Goal: Ask a question: Seek information or help from site administrators or community

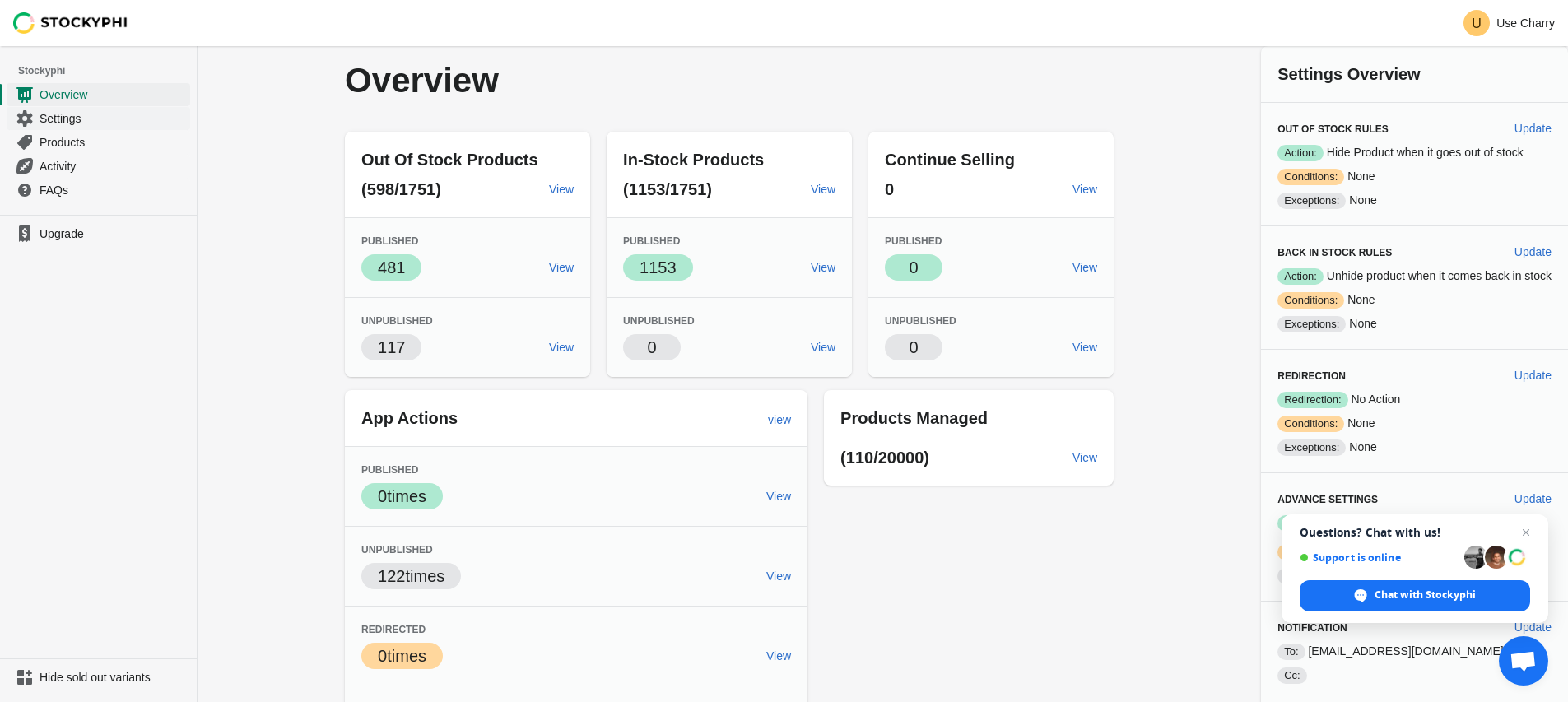
click at [97, 113] on span "Settings" at bounding box center [114, 119] width 148 height 17
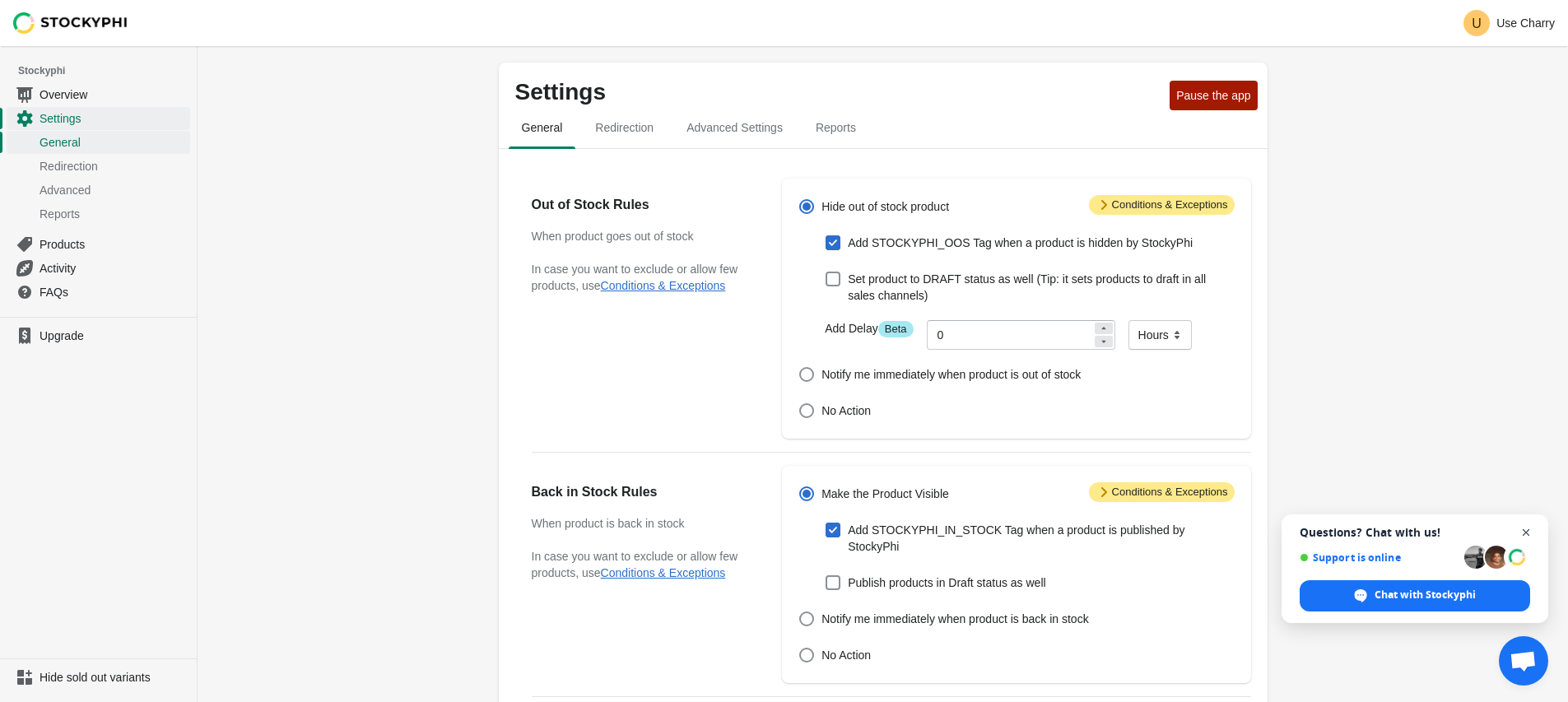
click at [1527, 532] on span "Open chat" at bounding box center [1526, 532] width 21 height 21
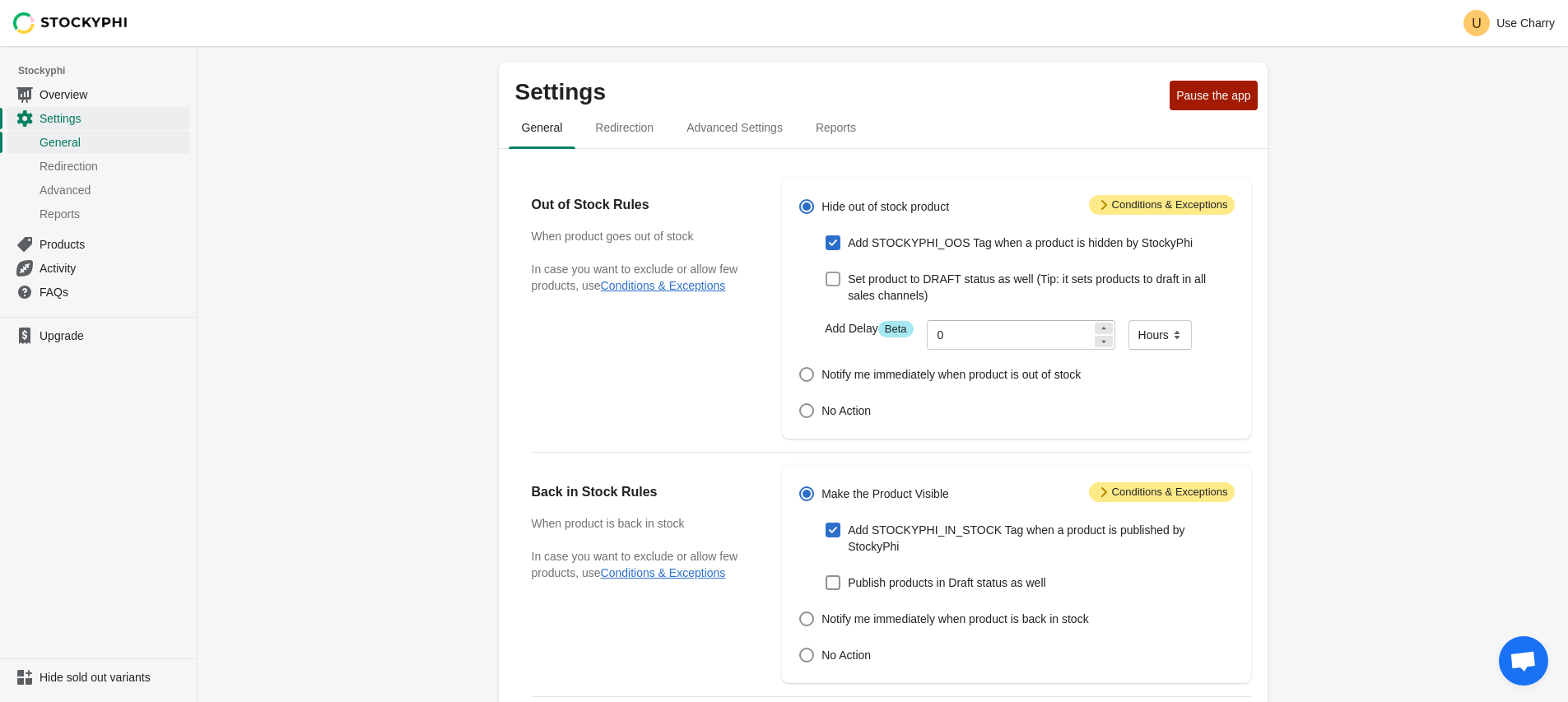
click at [906, 279] on span "Set product to DRAFT status as well (Tip: it sets products to draft in all sale…" at bounding box center [1040, 286] width 386 height 33
click at [826, 272] on input "Set product to DRAFT status as well (Tip: it sets products to draft in all sale…" at bounding box center [826, 271] width 1 height 1
checkbox input "true"
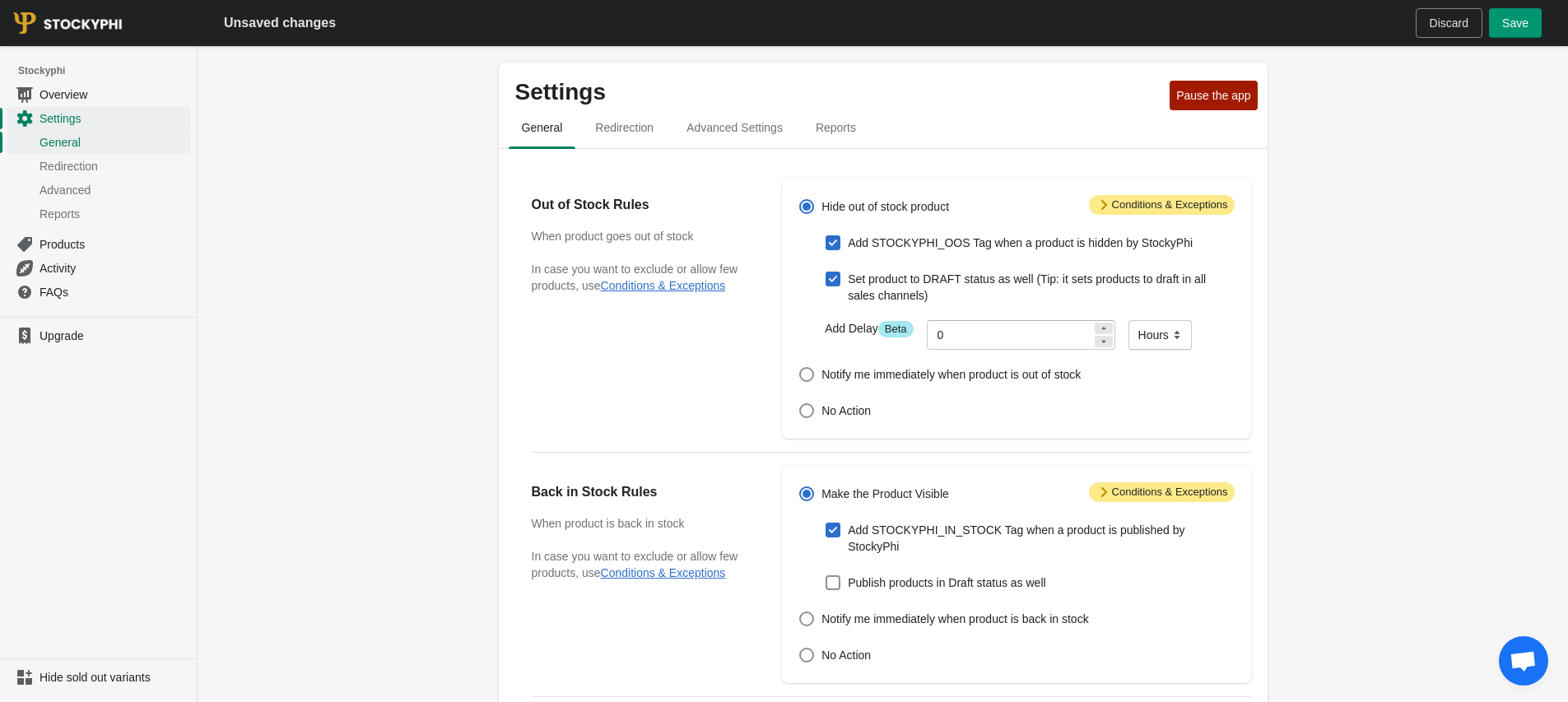
click at [1515, 17] on span "Save" at bounding box center [1515, 23] width 26 height 13
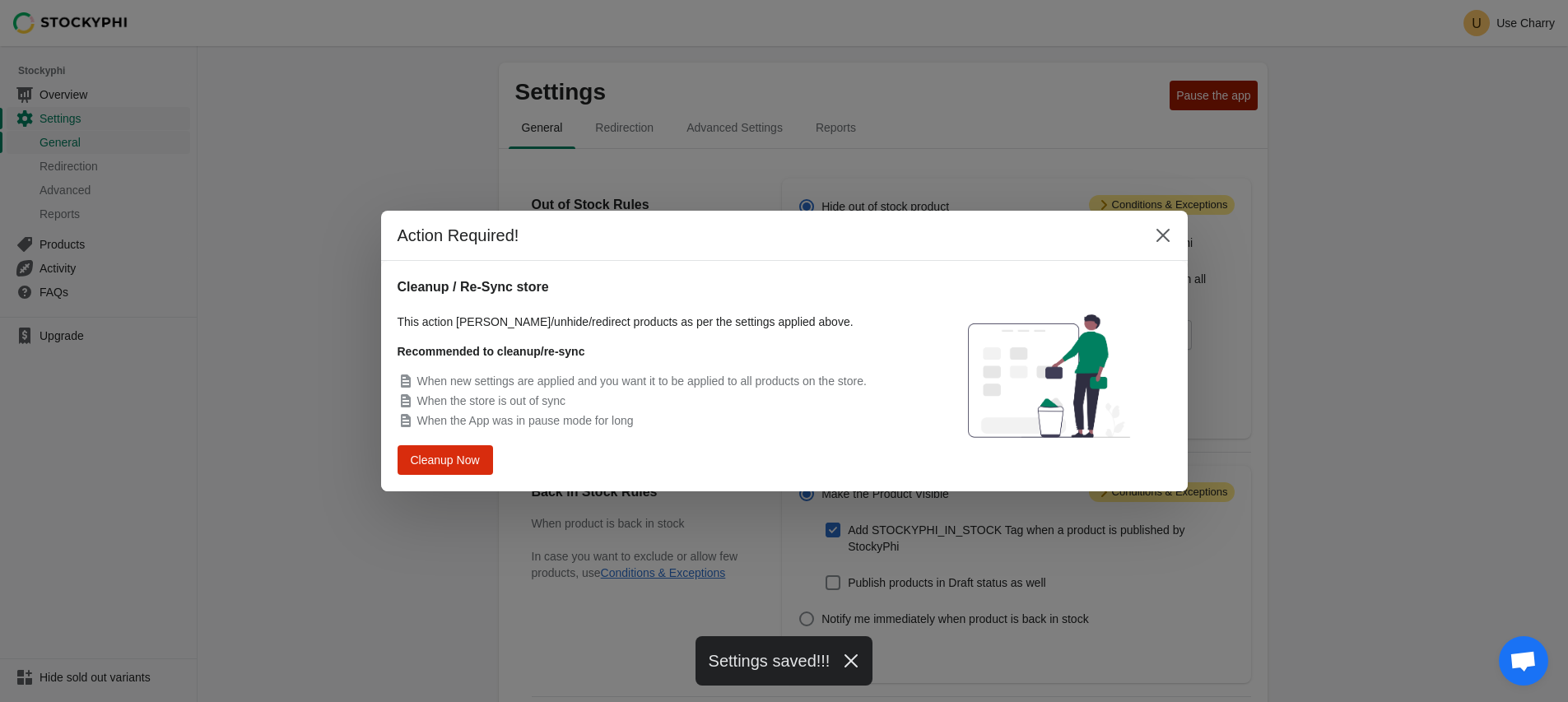
drag, startPoint x: 651, startPoint y: 429, endPoint x: 382, endPoint y: 269, distance: 313.0
click at [382, 269] on div "Cleanup / Re-Sync store This action will hide/unhide/redirect products as per t…" at bounding box center [784, 376] width 807 height 230
click at [592, 254] on div "Action Required!" at bounding box center [784, 235] width 807 height 50
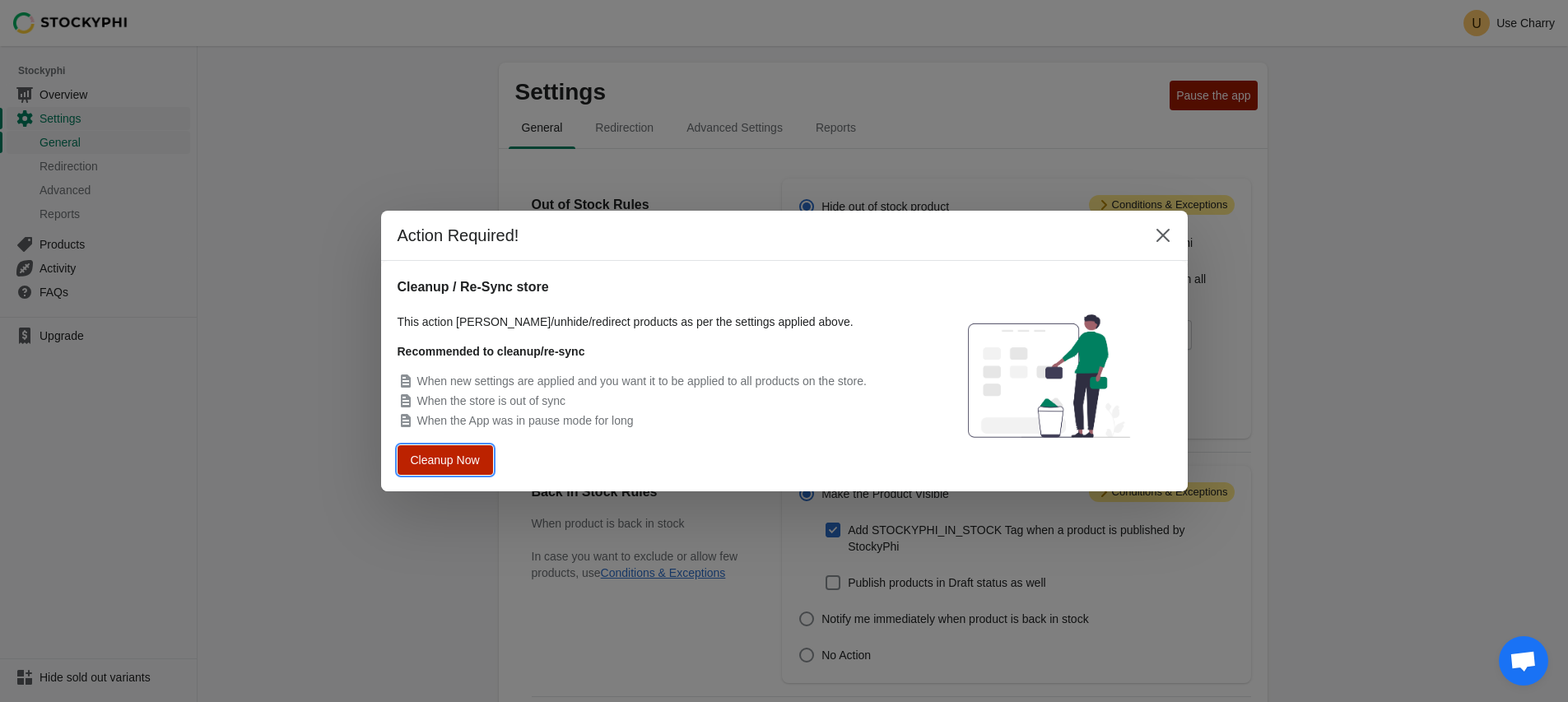
click at [468, 461] on span "Cleanup Now" at bounding box center [445, 460] width 63 height 12
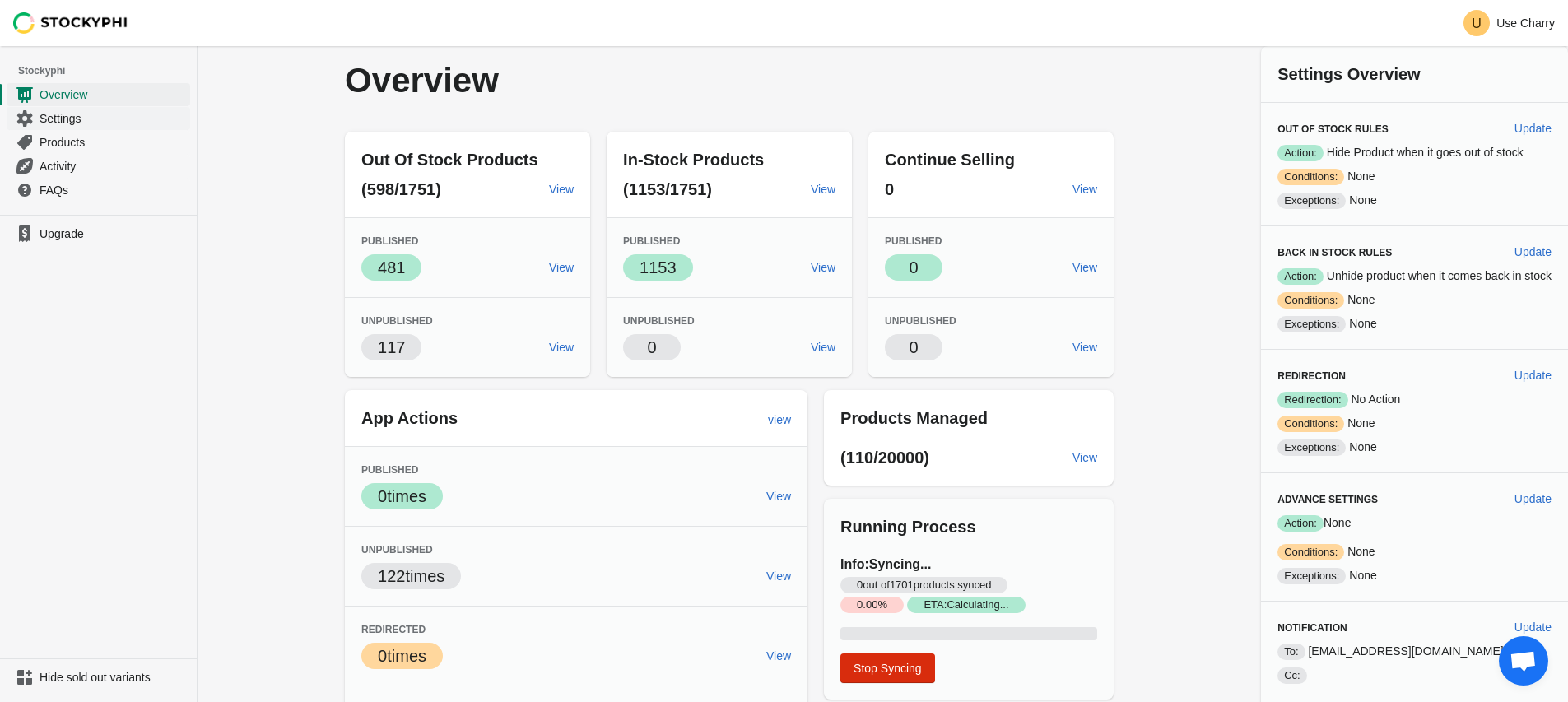
click at [60, 121] on span "Settings" at bounding box center [114, 119] width 148 height 17
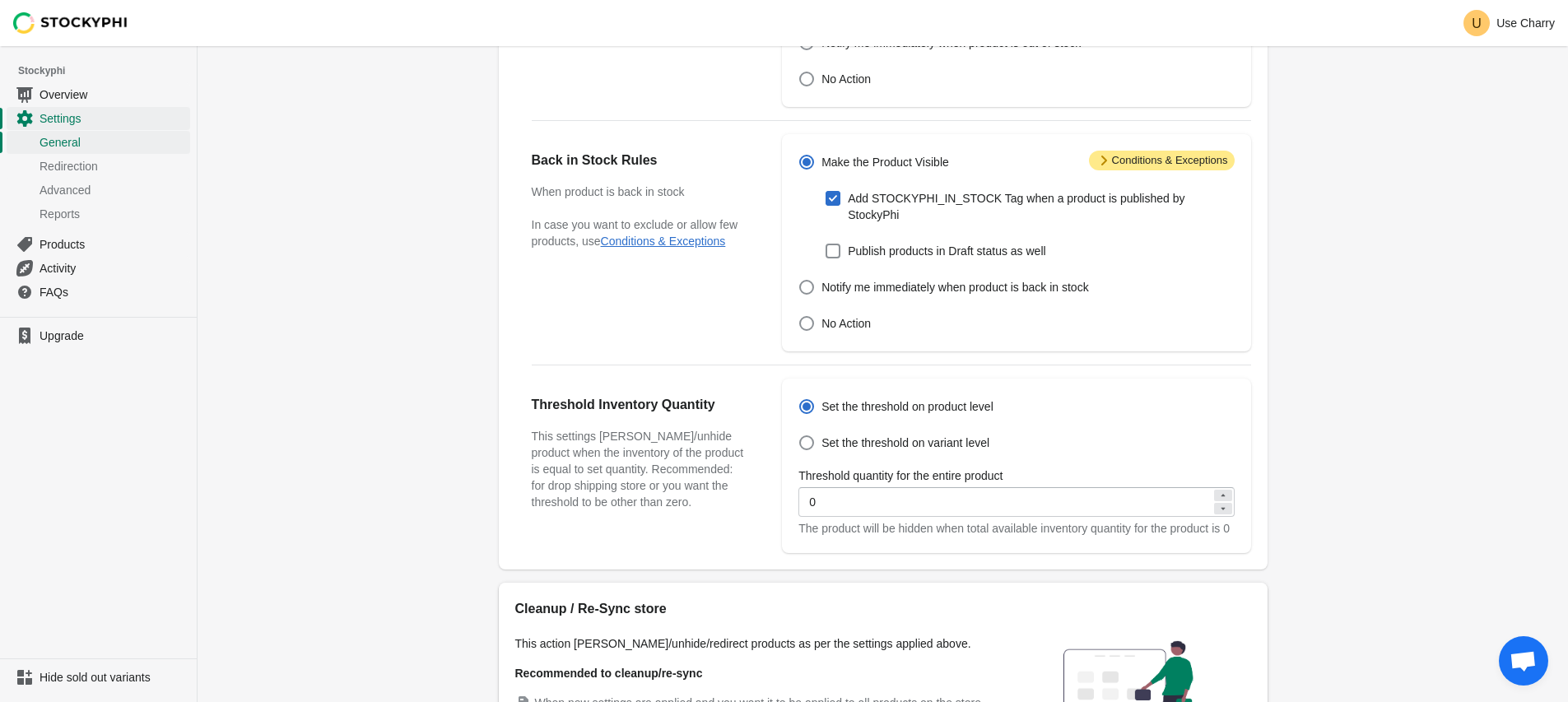
scroll to position [326, 0]
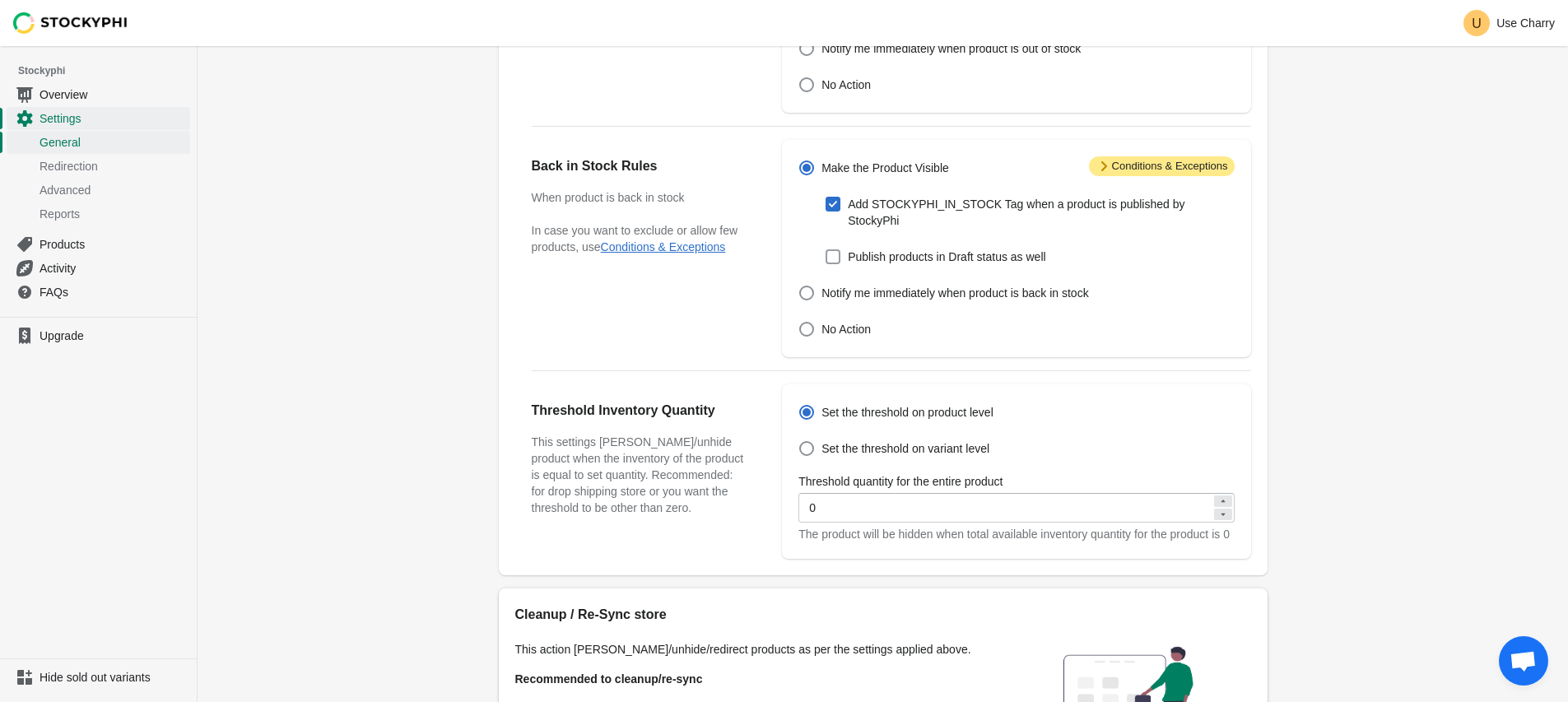
click at [870, 250] on span "Publish products in Draft status as well" at bounding box center [947, 256] width 197 height 17
click at [826, 250] on input "Publish products in Draft status as well" at bounding box center [826, 249] width 1 height 1
checkbox input "true"
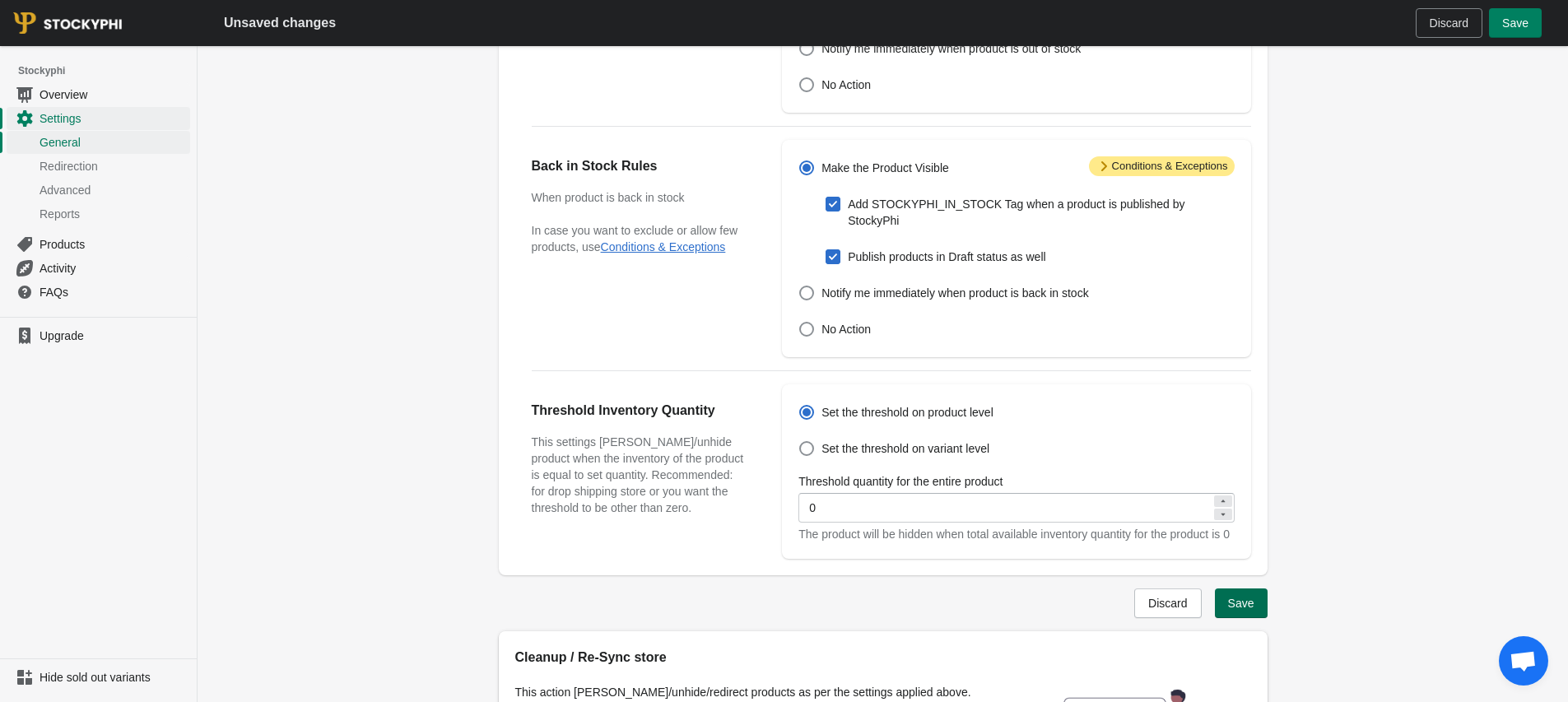
click at [1240, 609] on span "Save" at bounding box center [1241, 602] width 26 height 13
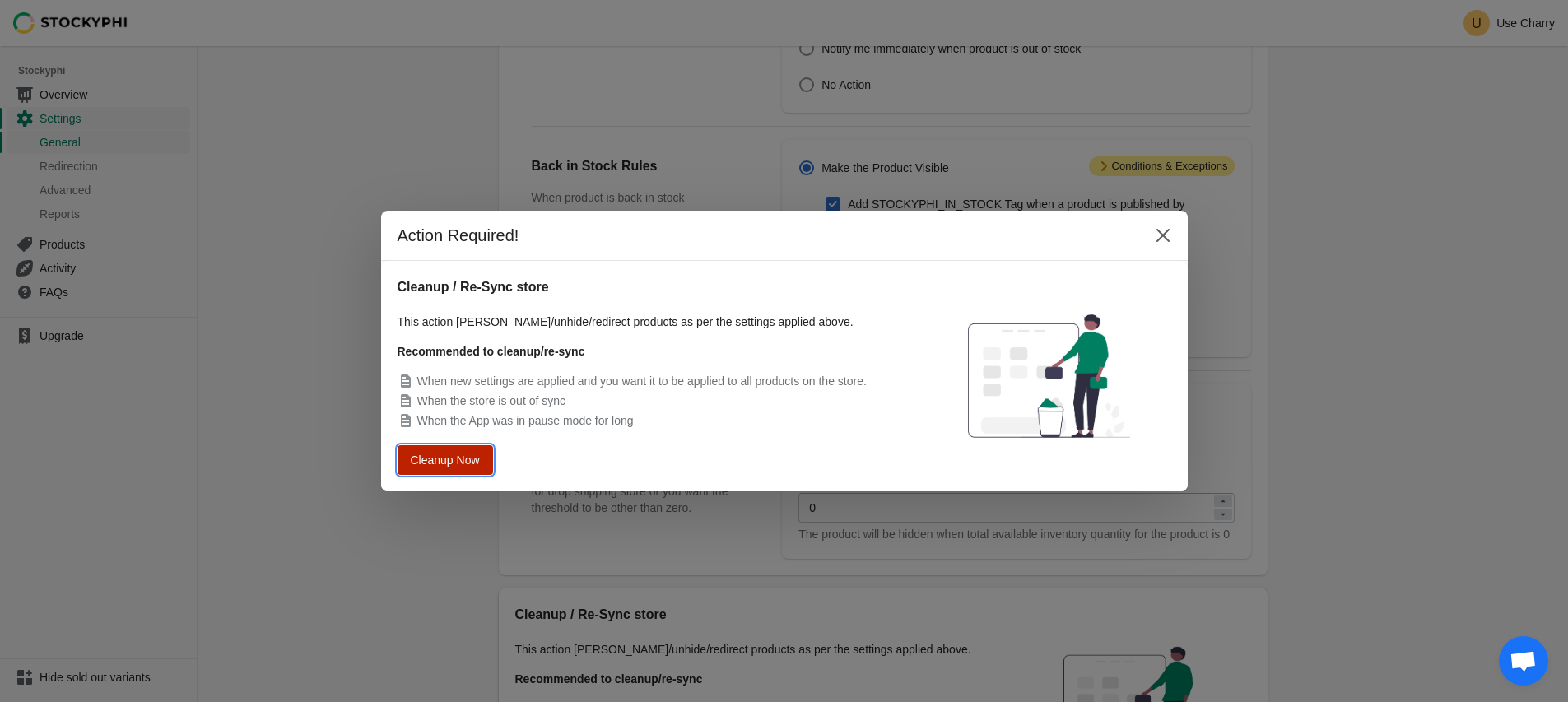
click at [478, 450] on button "Cleanup Now" at bounding box center [445, 460] width 86 height 26
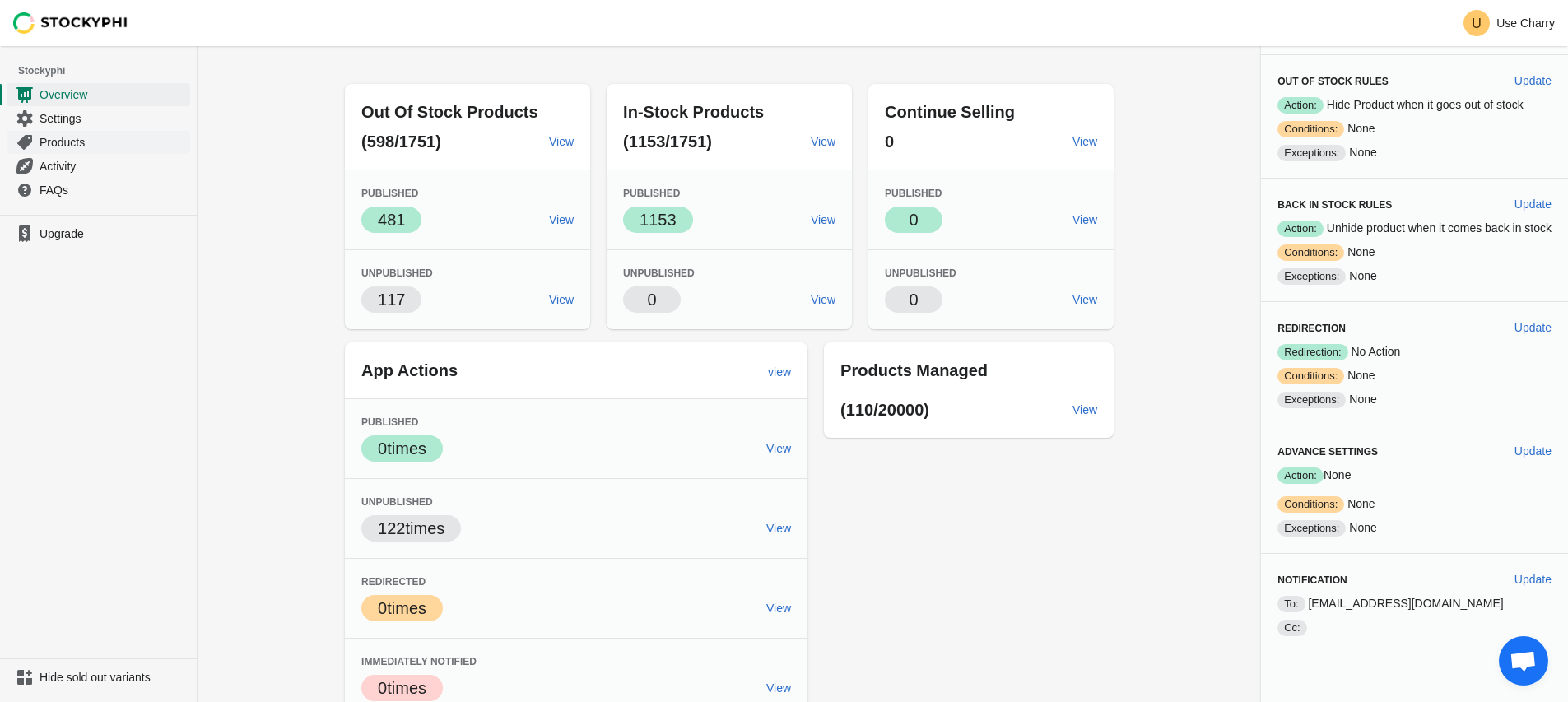
scroll to position [64, 0]
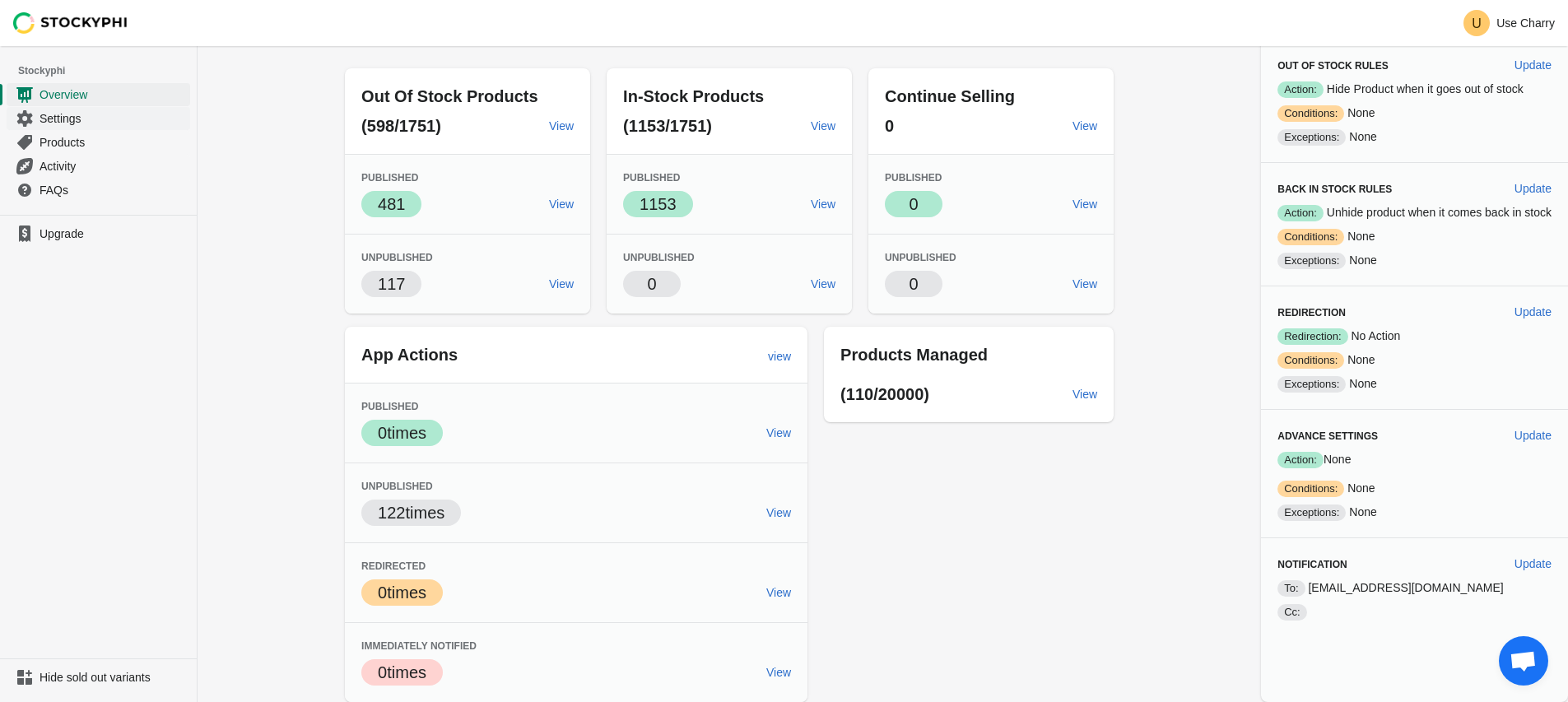
click at [55, 111] on span "Settings" at bounding box center [114, 119] width 148 height 17
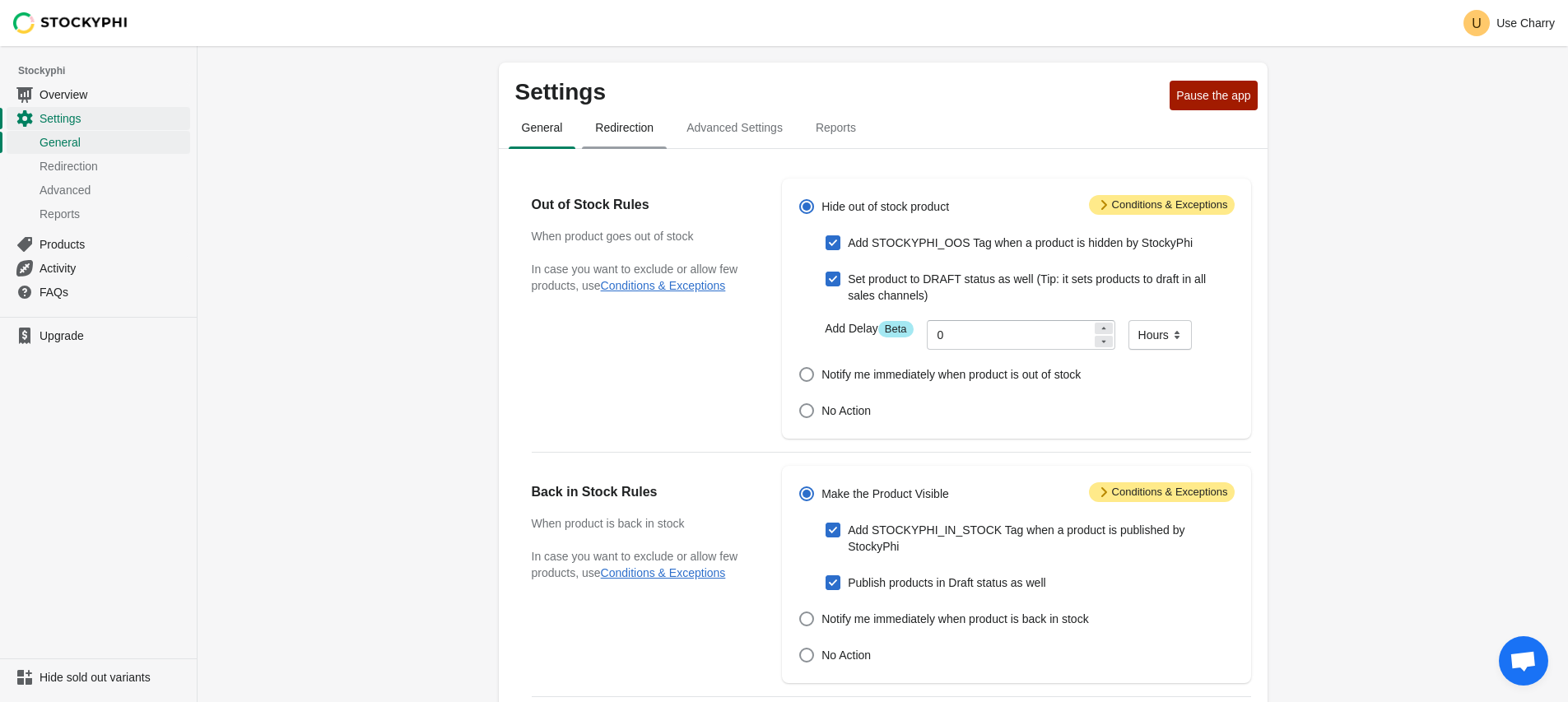
click at [637, 131] on span "Redirection" at bounding box center [623, 128] width 85 height 30
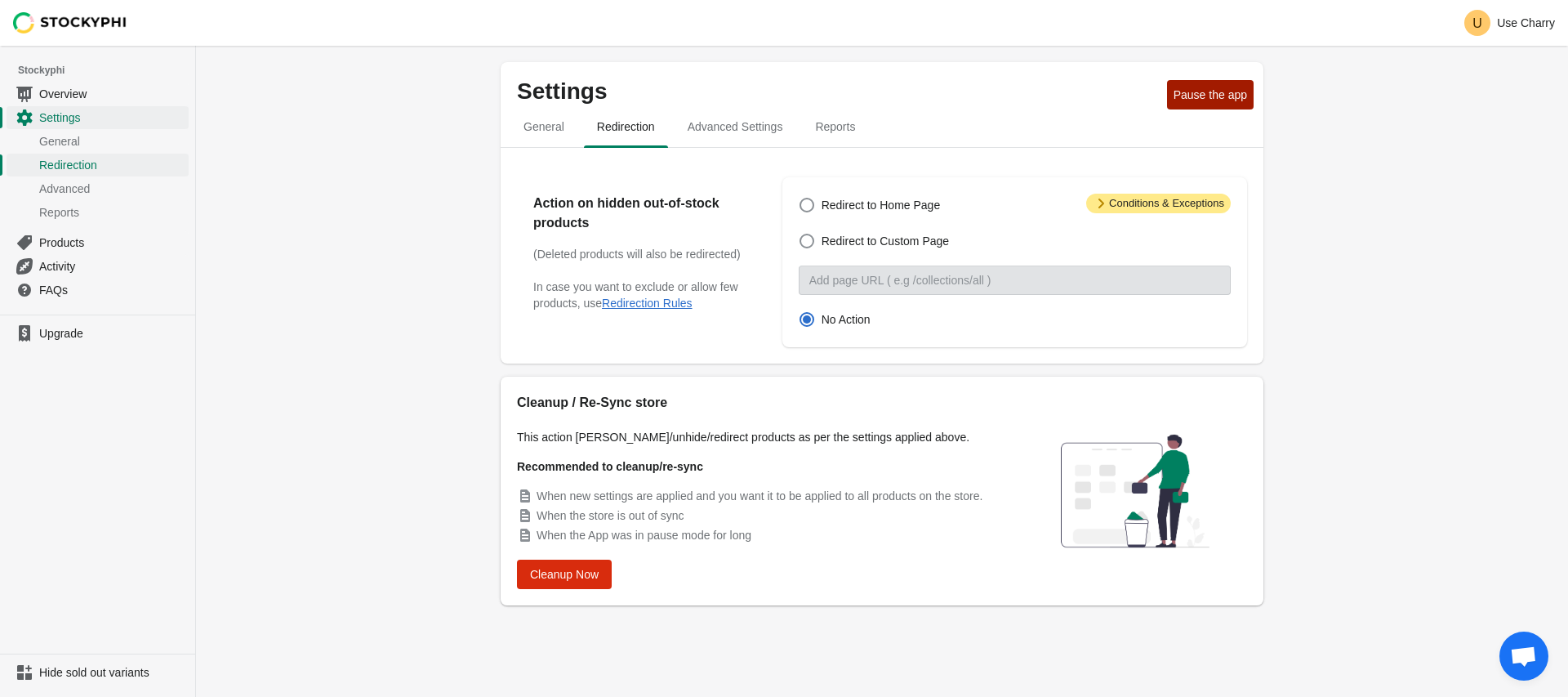
click at [446, 267] on div "Settings Pause the app General Redirection Advanced Settings Reports General Re…" at bounding box center [882, 371] width 1372 height 651
click at [750, 133] on span "Advanced Settings" at bounding box center [735, 127] width 122 height 30
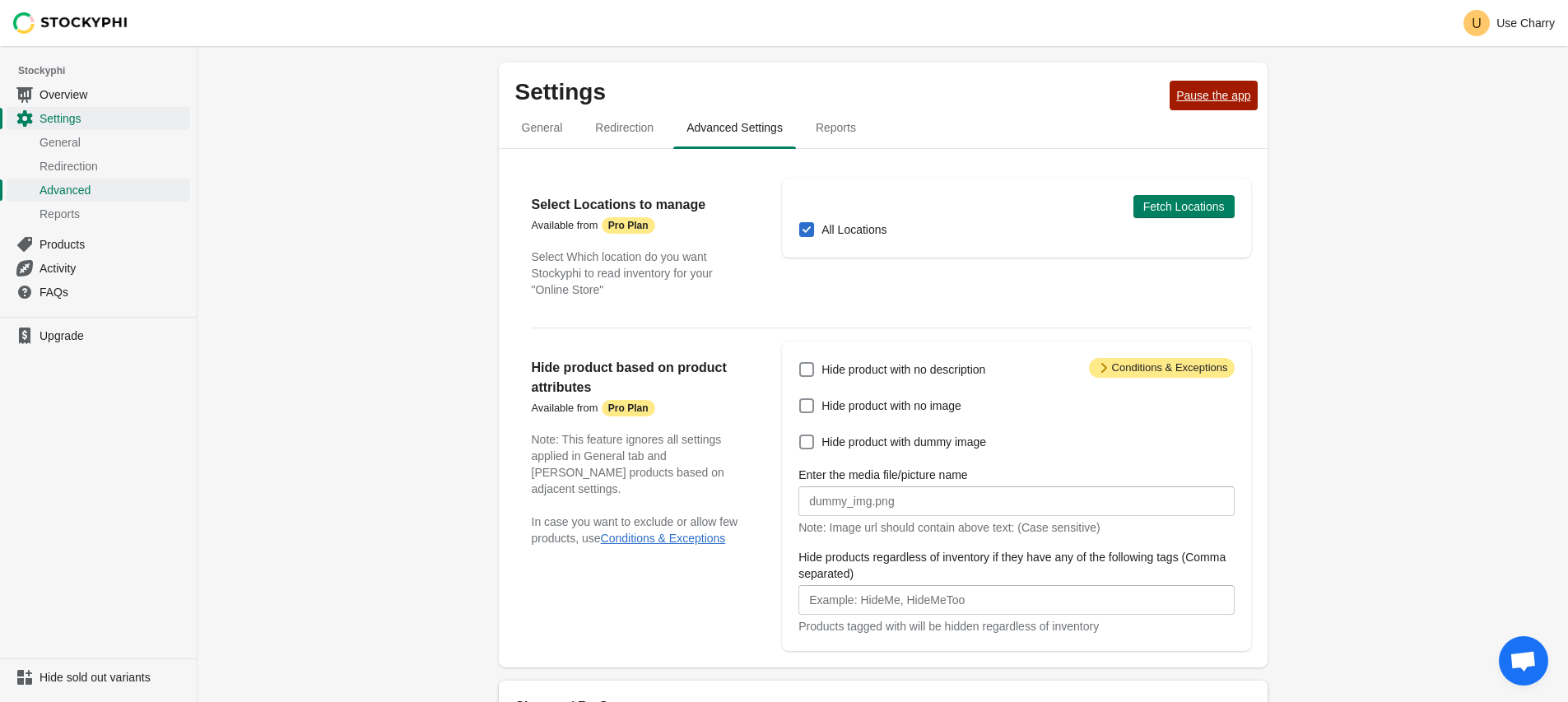
click at [1225, 97] on span "Pause the app" at bounding box center [1213, 95] width 74 height 13
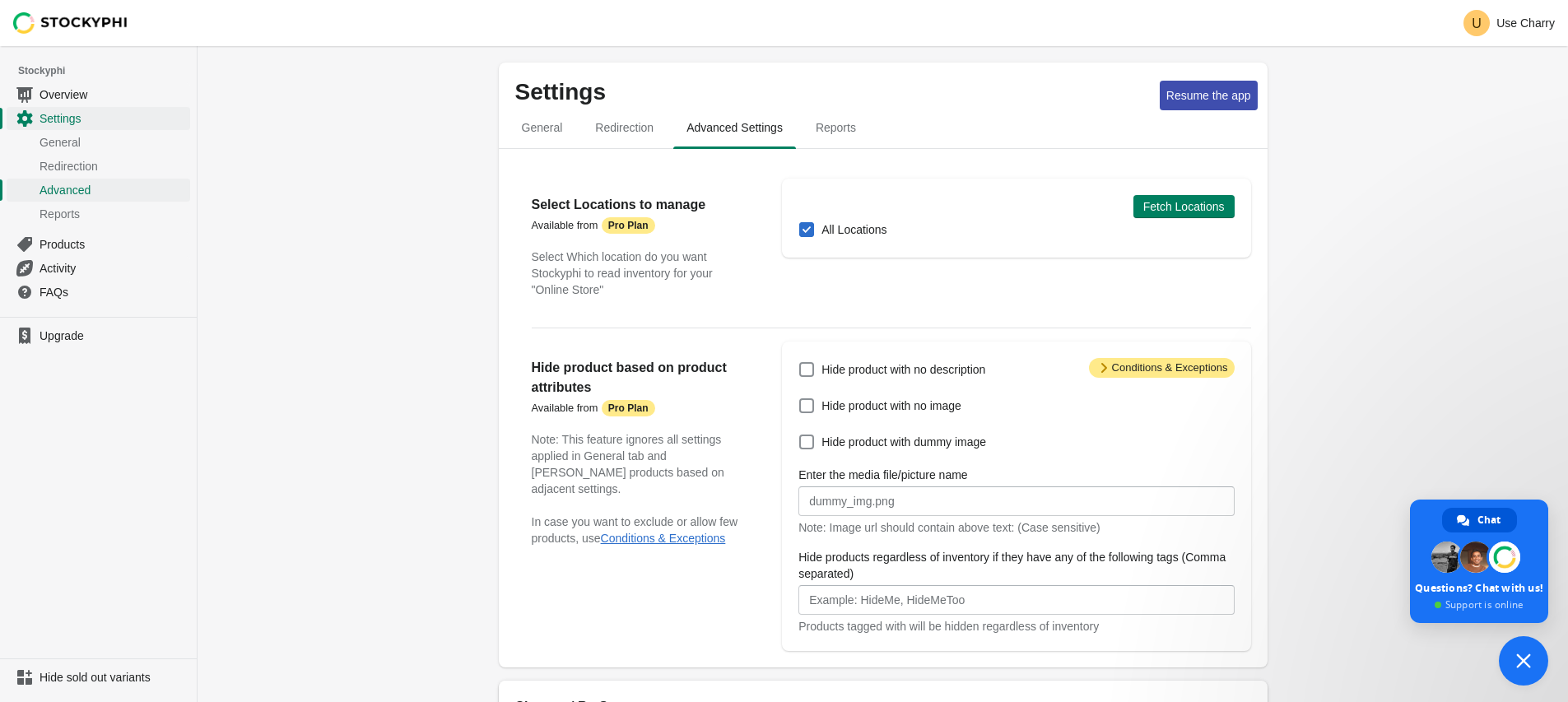
type textarea "Good morning, I installed the app, but it’s not hiding the products that are ou…"
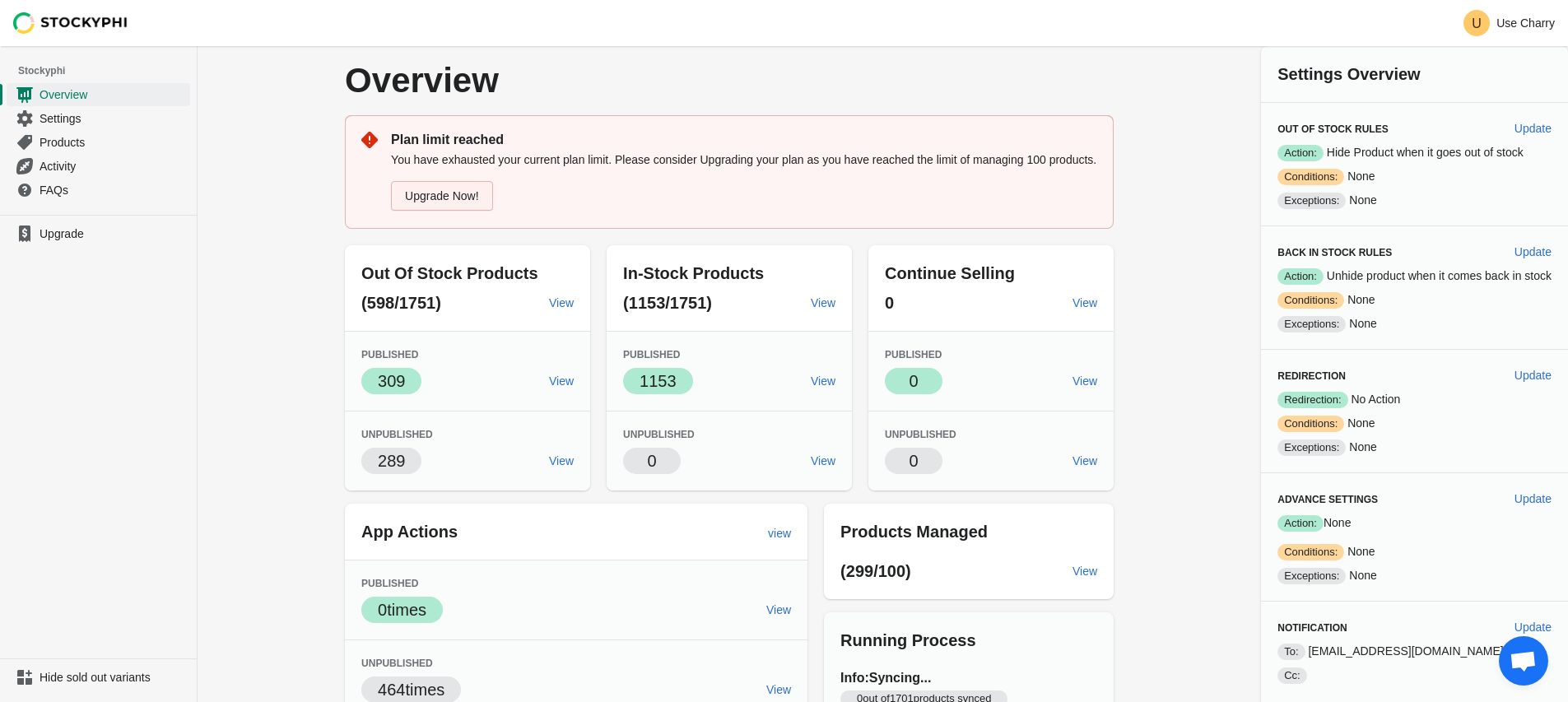
click at [469, 208] on link "Upgrade Now!" at bounding box center [442, 196] width 102 height 30
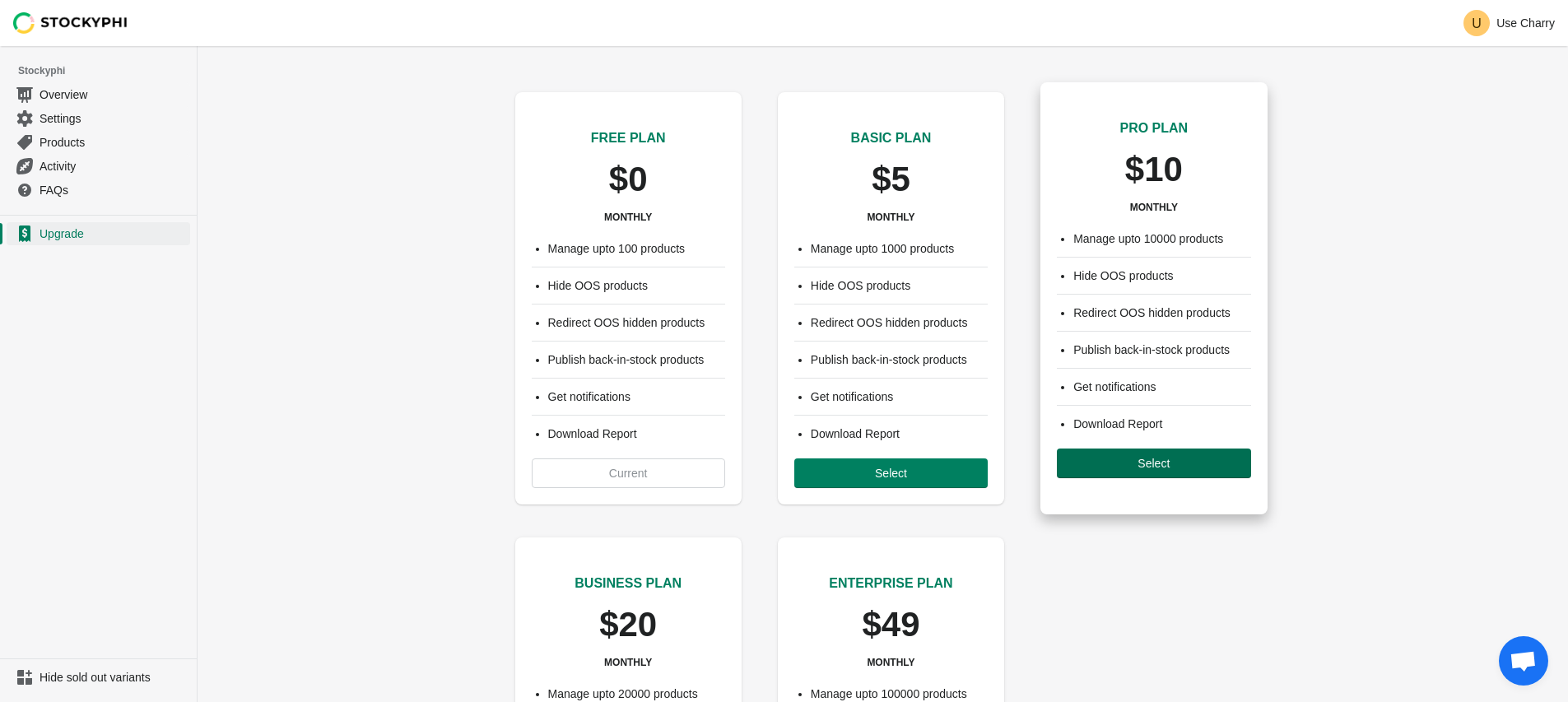
click at [1137, 472] on button "Select" at bounding box center [1153, 464] width 194 height 30
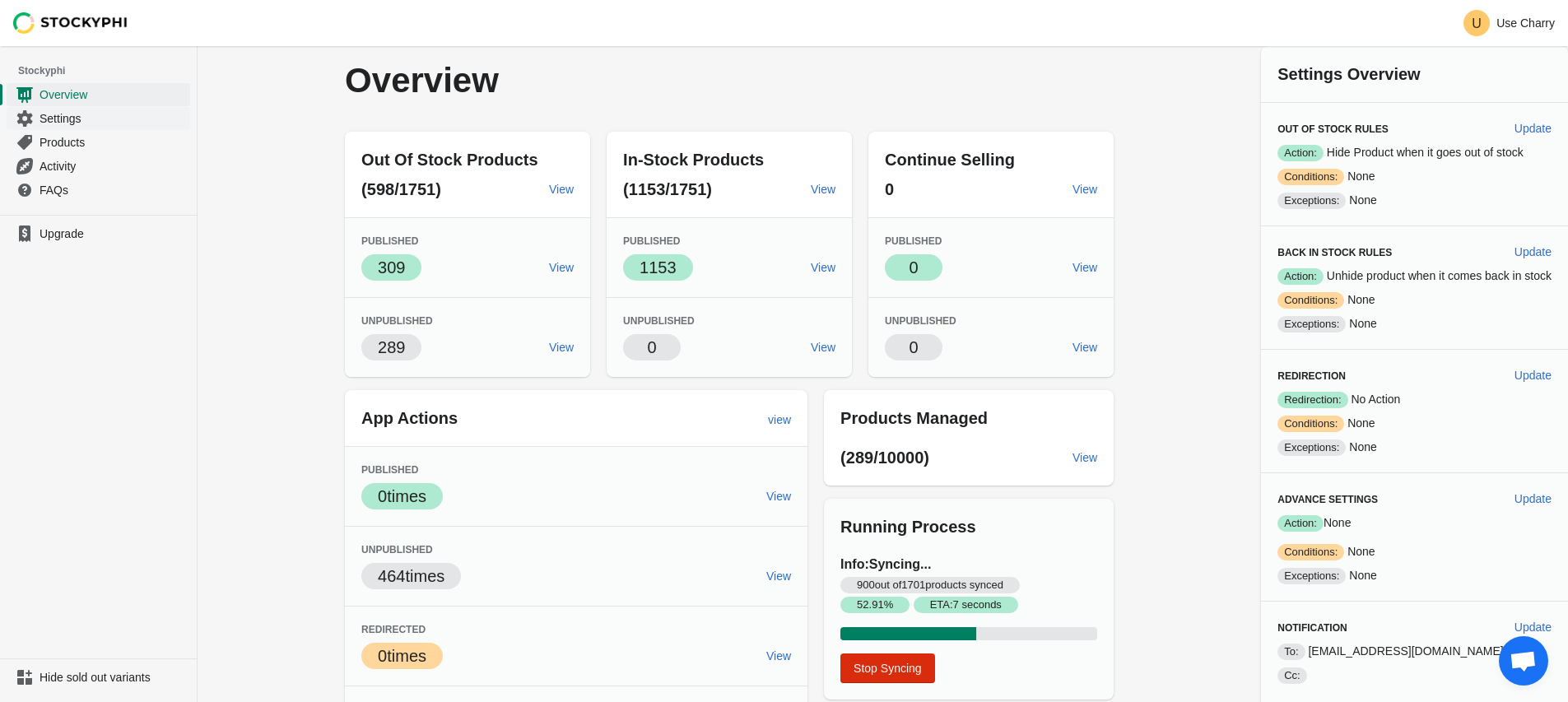
click at [81, 124] on span "Settings" at bounding box center [114, 119] width 148 height 17
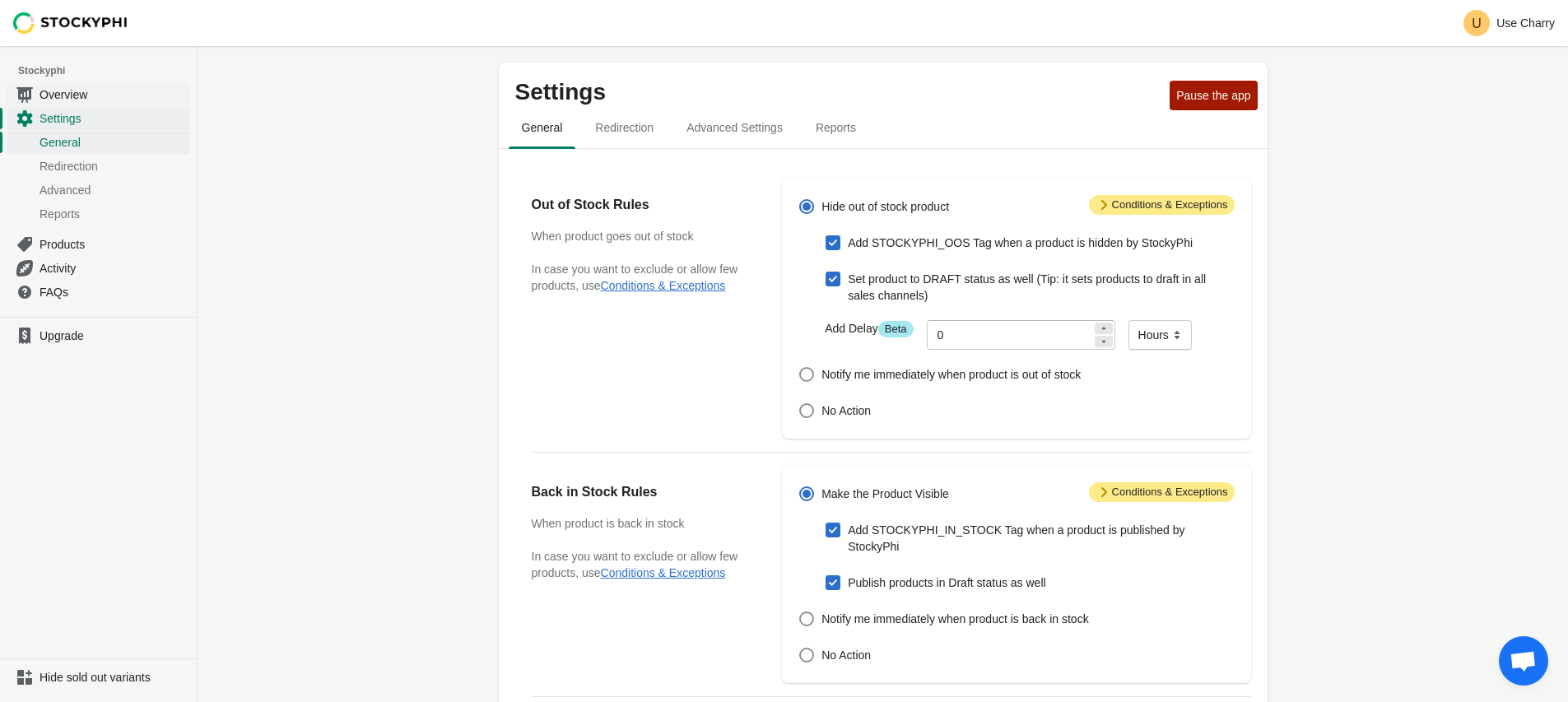
click at [77, 99] on span "Overview" at bounding box center [114, 95] width 148 height 17
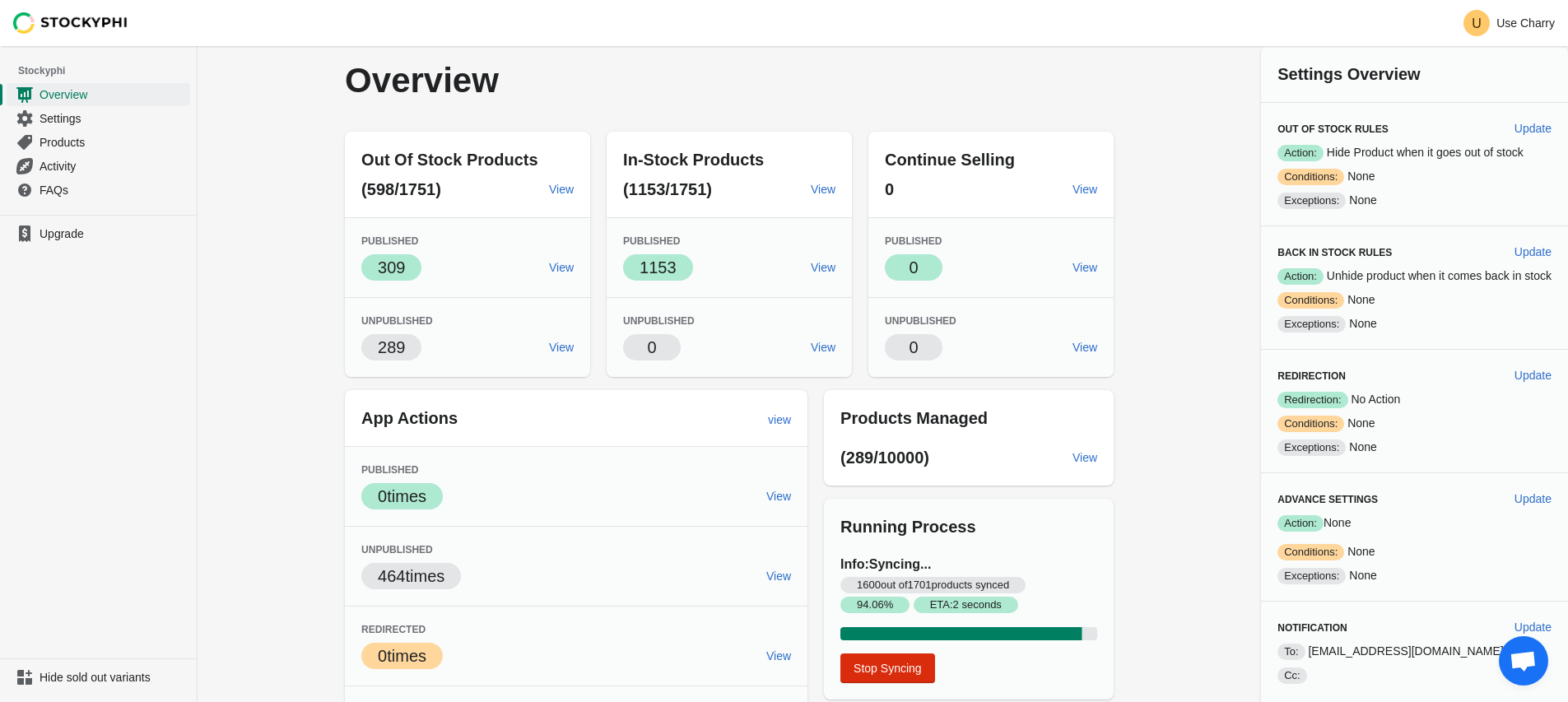
scroll to position [64, 0]
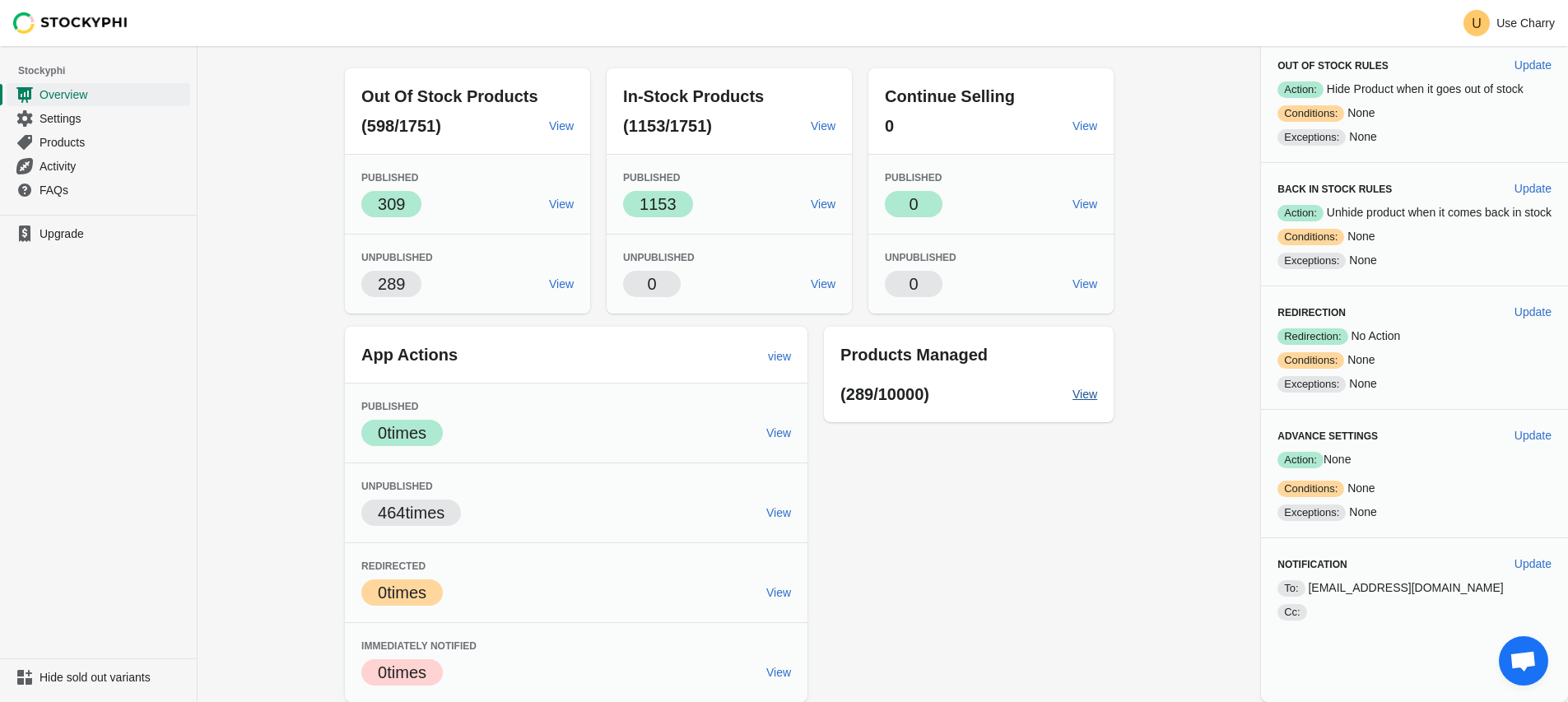
click at [1072, 393] on span "View" at bounding box center [1084, 394] width 25 height 13
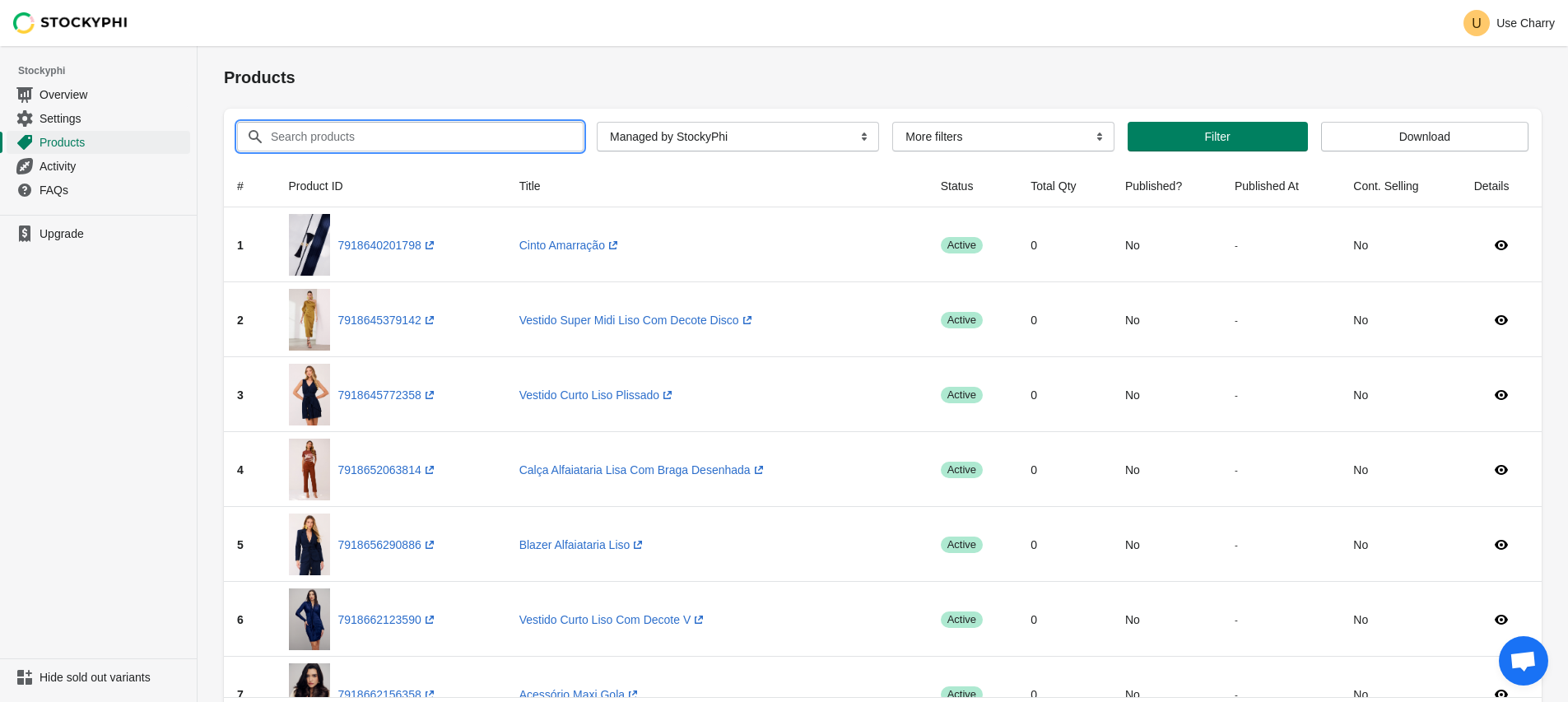
click at [468, 132] on input "Search products" at bounding box center [412, 137] width 284 height 30
paste input "Short Cintura Alta Liso Com Bolsos Faca"
type input "Short Cintura Alta Liso Com Bolsos Faca"
click at [223, 46] on button "Submit" at bounding box center [246, 54] width 47 height 17
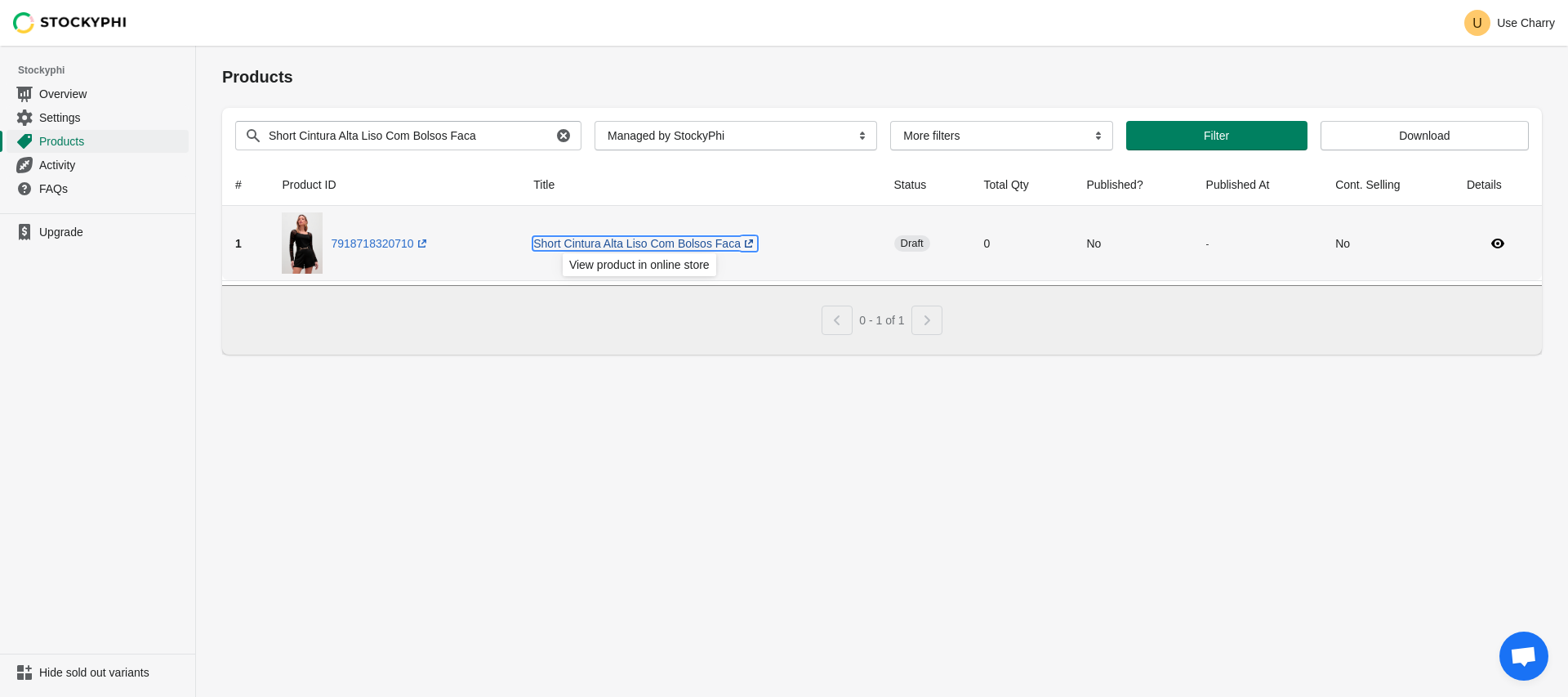
click at [651, 243] on link "Short Cintura Alta Liso Com Bolsos Faca (opens a new window)" at bounding box center [645, 243] width 224 height 13
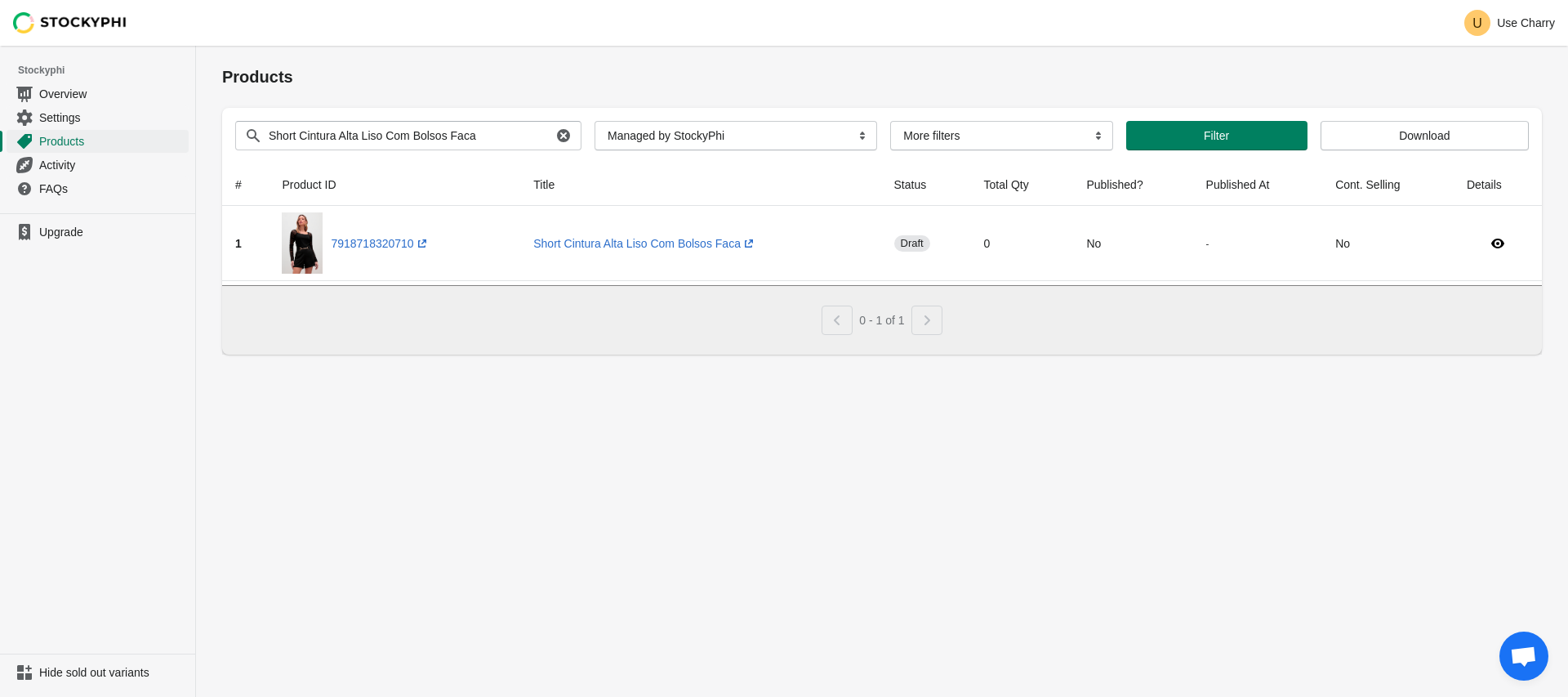
click at [1102, 459] on div "Products Submit Search products Short Cintura Alta Liso Com Bolsos Faca Clear A…" at bounding box center [882, 371] width 1372 height 651
click at [66, 119] on span "Settings" at bounding box center [113, 118] width 147 height 17
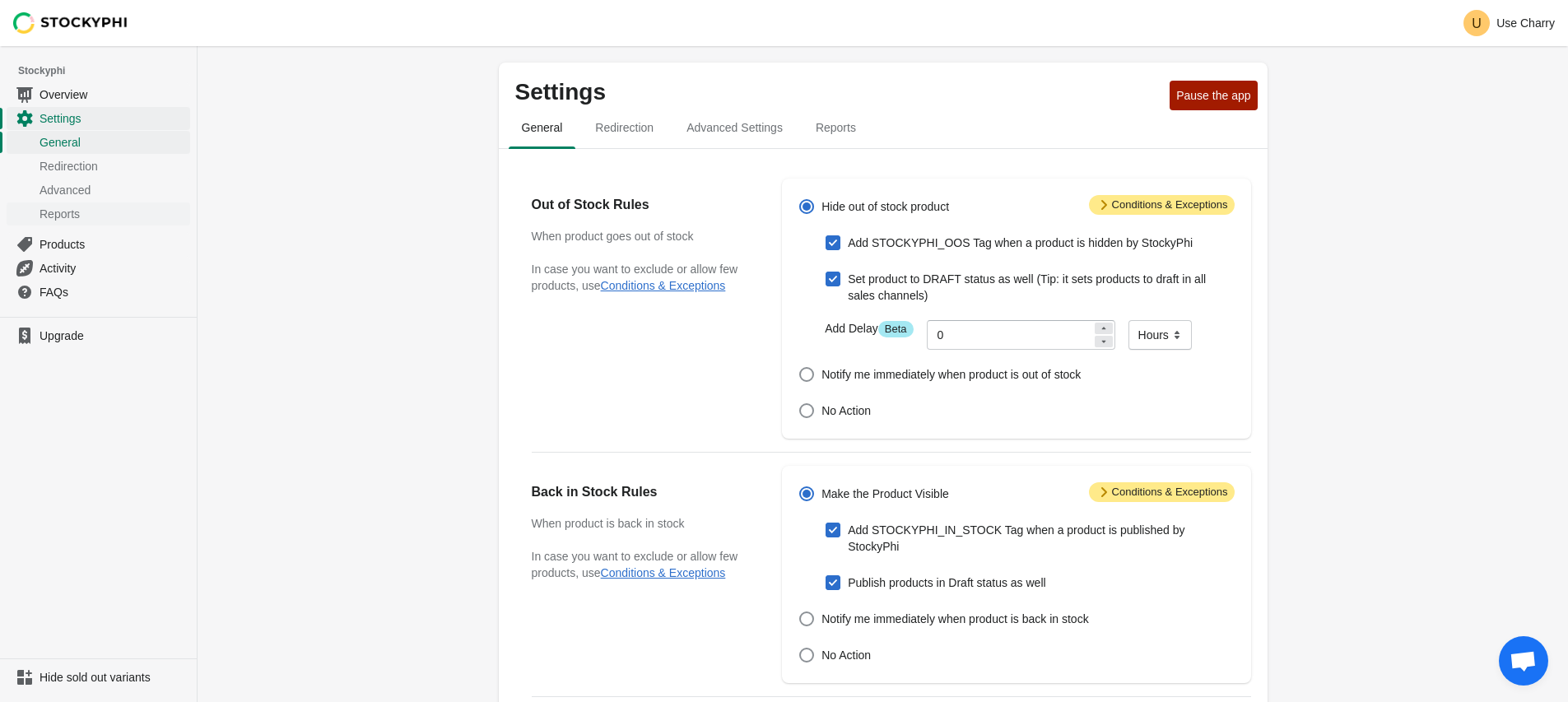
click at [82, 209] on span "Reports" at bounding box center [114, 213] width 148 height 17
click at [68, 100] on span "Overview" at bounding box center [114, 95] width 148 height 17
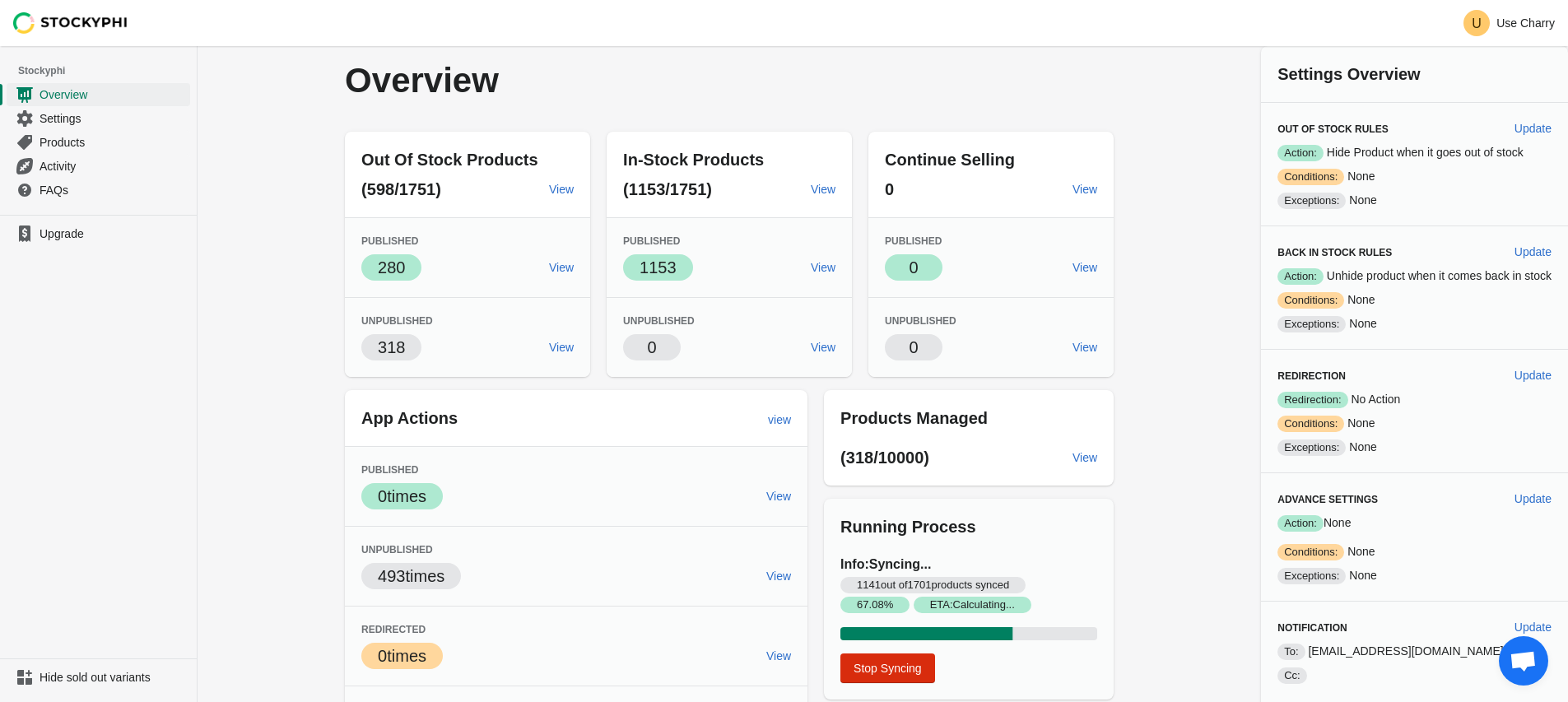
click at [1517, 659] on span "Open chat" at bounding box center [1522, 662] width 27 height 23
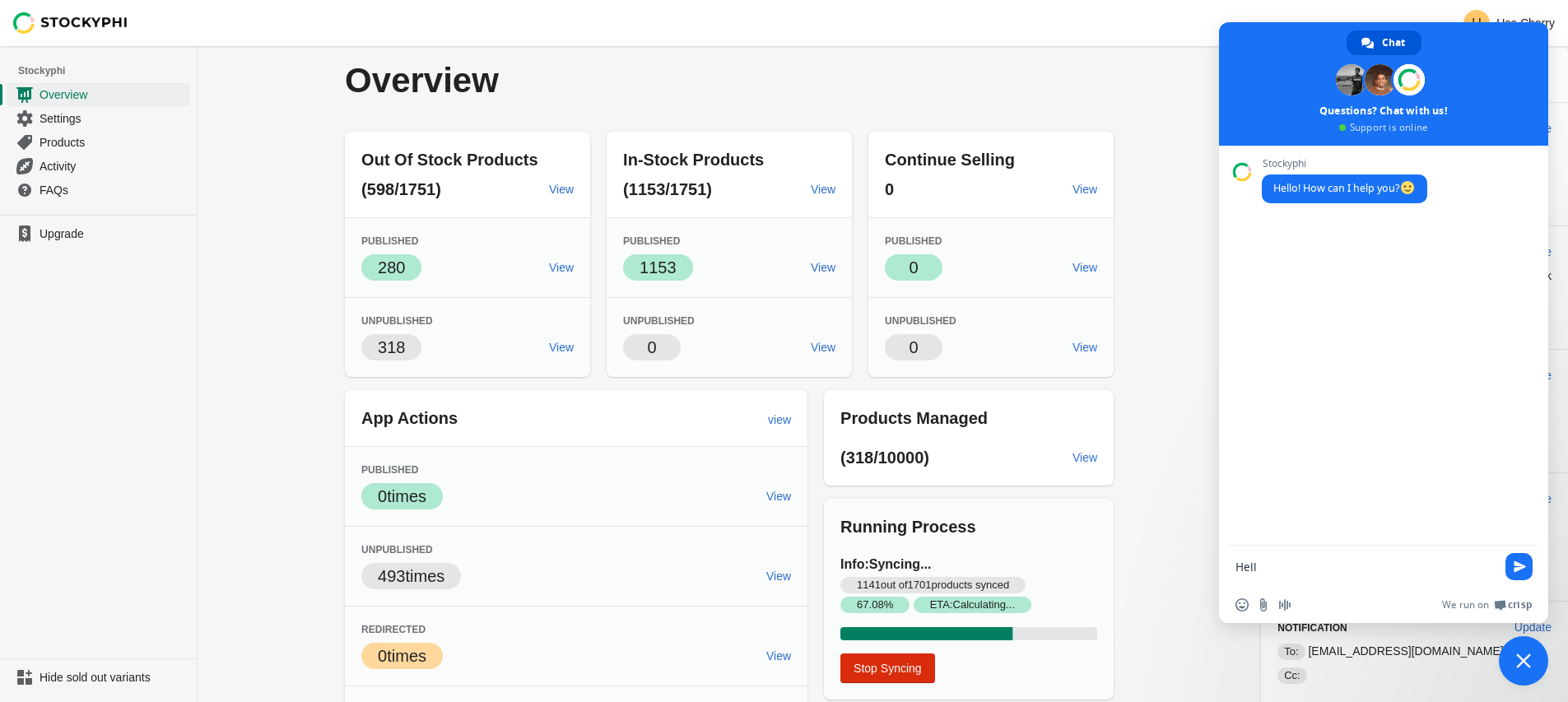
type textarea "Hello"
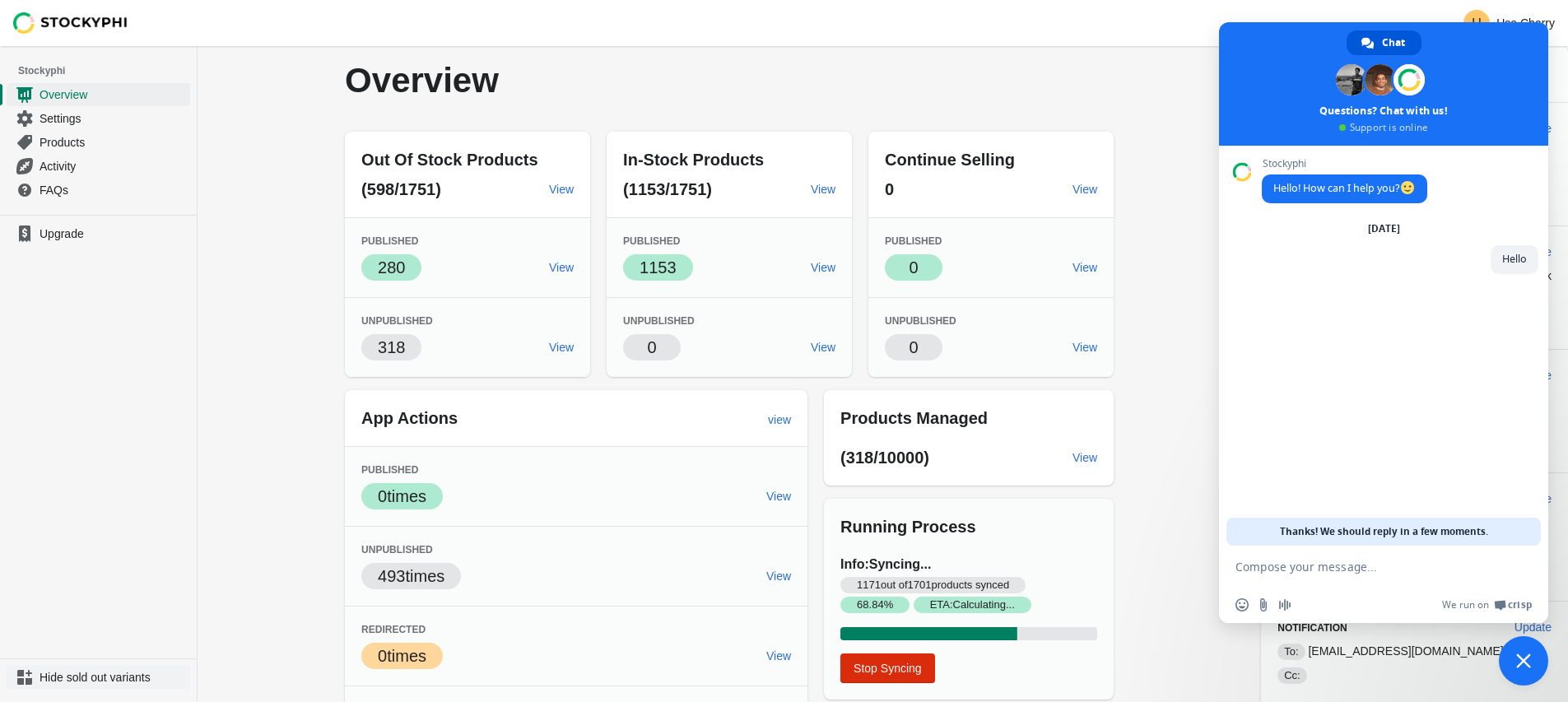
click at [73, 676] on span "Hide sold out variants" at bounding box center [114, 677] width 148 height 17
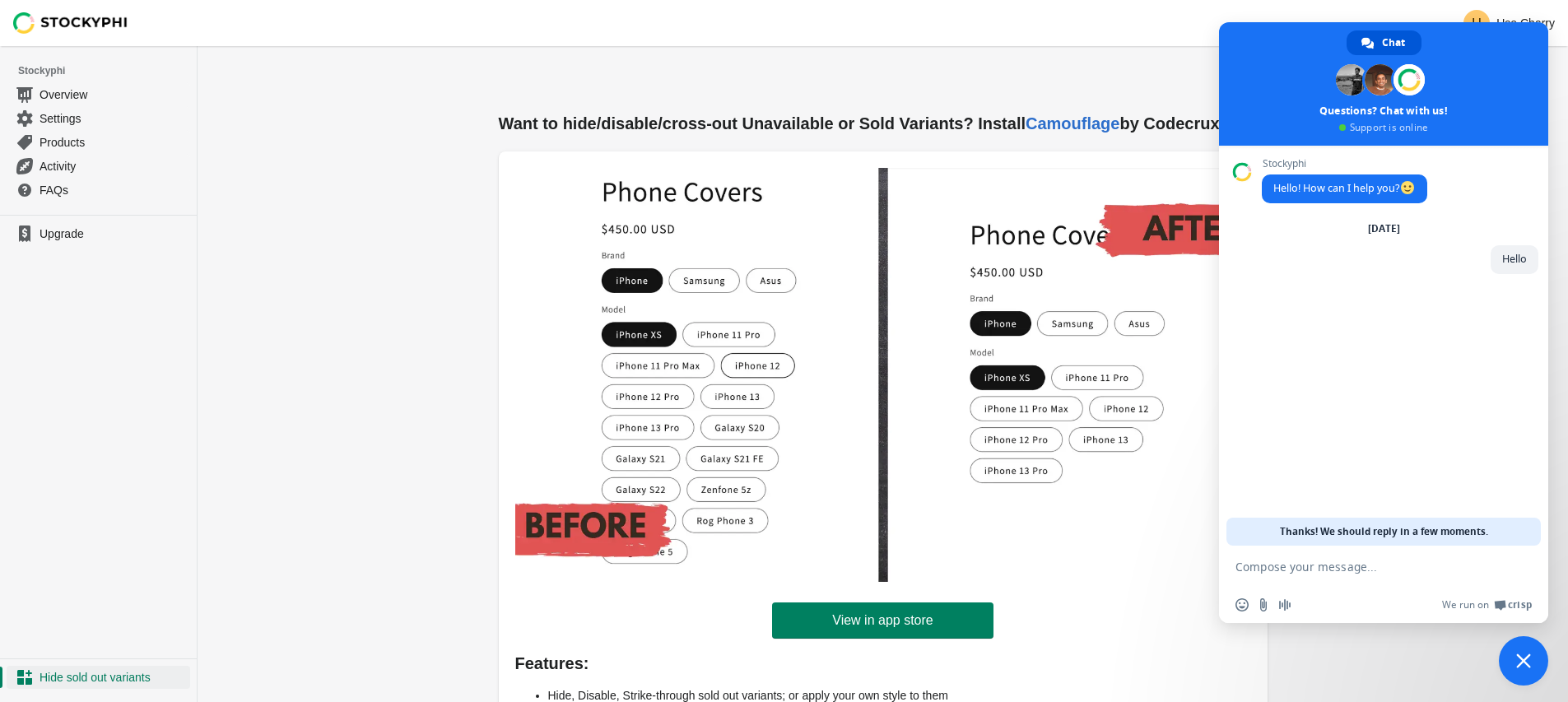
click at [1325, 568] on textarea "Compose your message..." at bounding box center [1368, 565] width 263 height 41
paste textarea "Good morning, I installed the app, but it’s not hiding the products that are ou…"
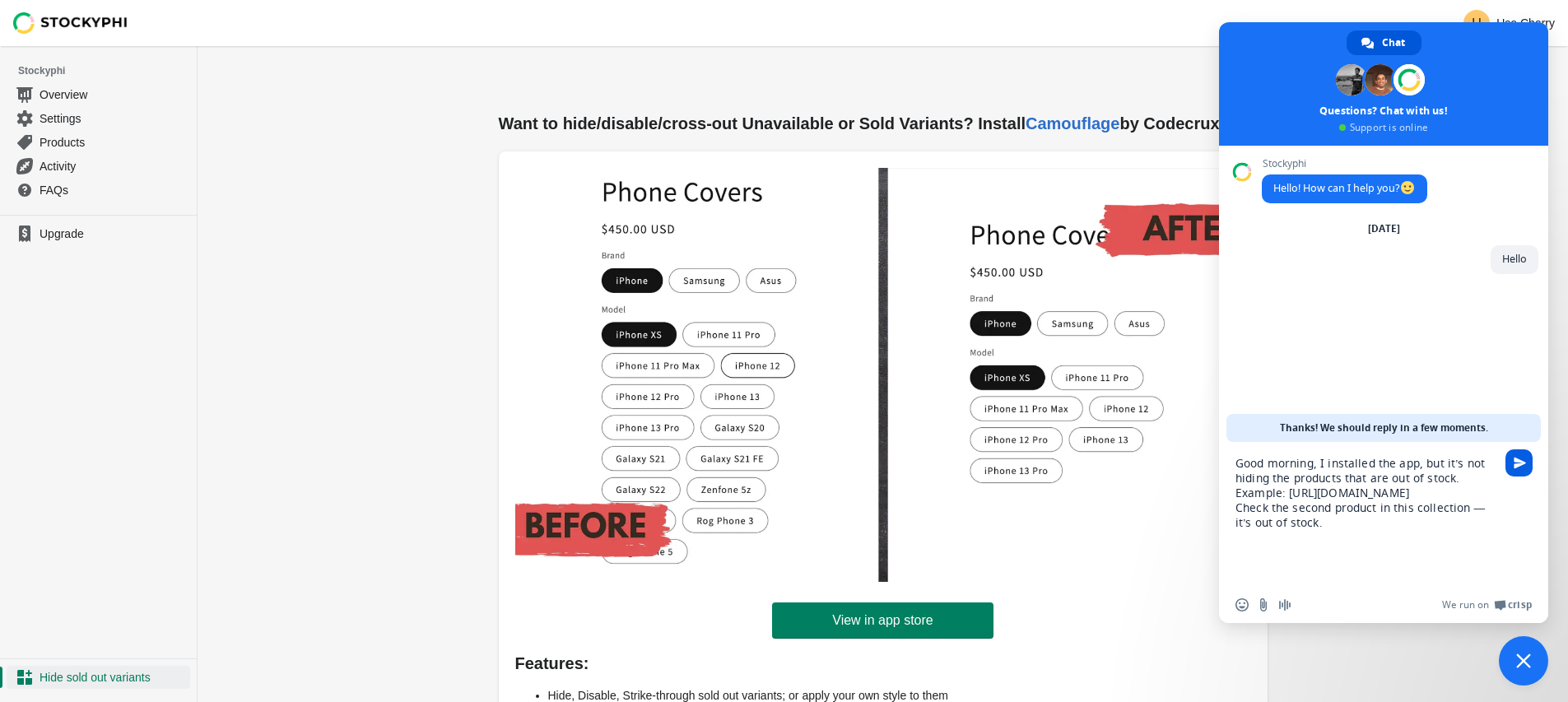
type textarea "Good morning, I installed the app, but it’s not hiding the products that are ou…"
click at [1512, 469] on span "Send" at bounding box center [1518, 463] width 27 height 27
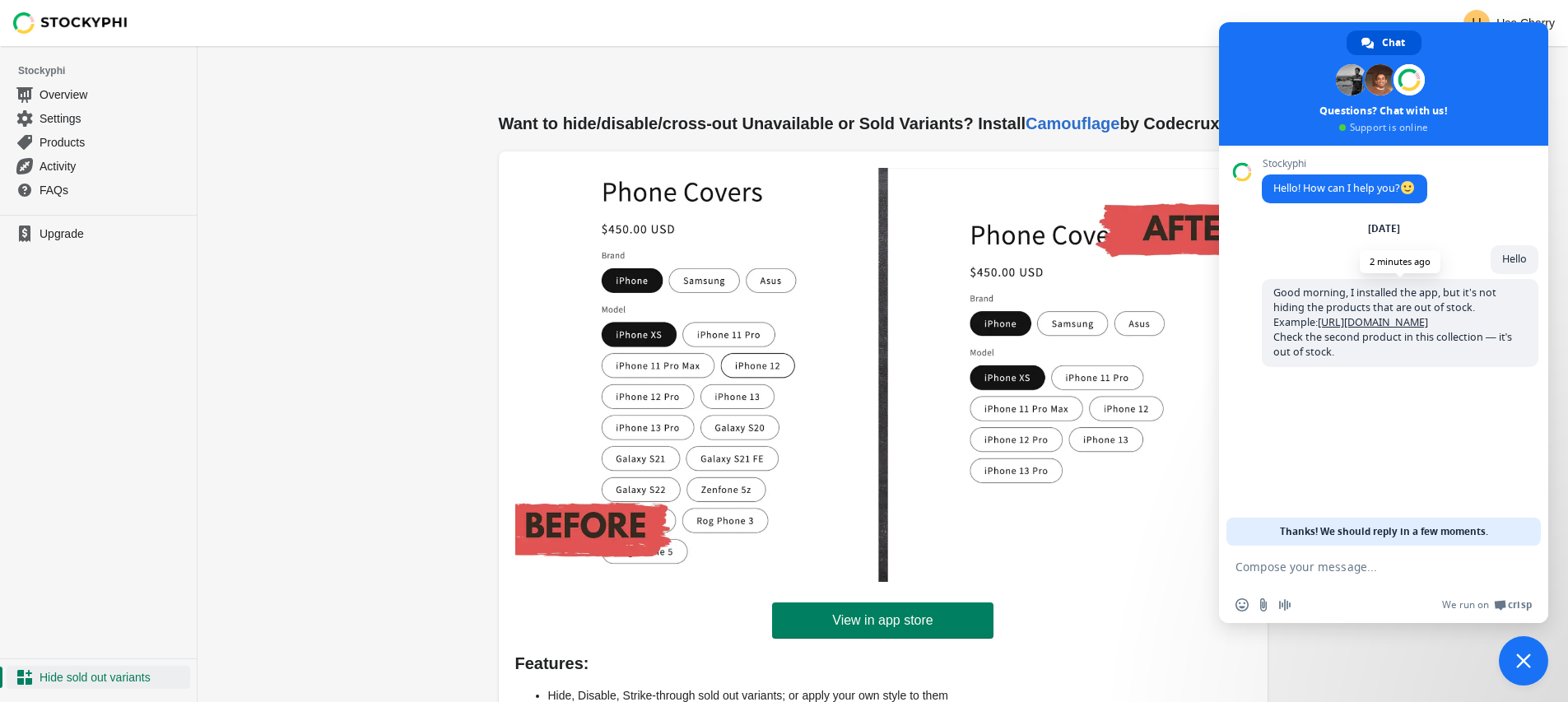
click at [1345, 367] on span "Good morning, I installed the app, but it’s not hiding the products that are ou…" at bounding box center [1399, 323] width 276 height 88
drag, startPoint x: 1345, startPoint y: 370, endPoint x: 1261, endPoint y: 296, distance: 111.9
click at [1262, 296] on span "Good morning, I installed the app, but it’s not hiding the products that are ou…" at bounding box center [1399, 323] width 276 height 88
click at [1376, 475] on div "Stockyphi Hello! How can I help you? Thursday, 14 August Hello 13 minutes ago G…" at bounding box center [1383, 345] width 329 height 400
